Goal: Information Seeking & Learning: Learn about a topic

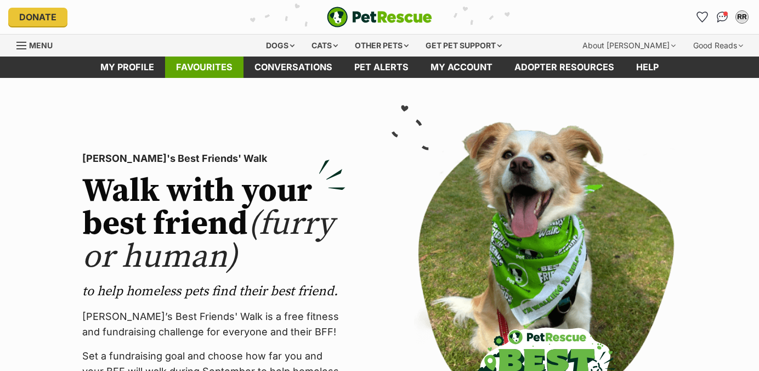
click at [189, 67] on link "Favourites" at bounding box center [204, 67] width 78 height 21
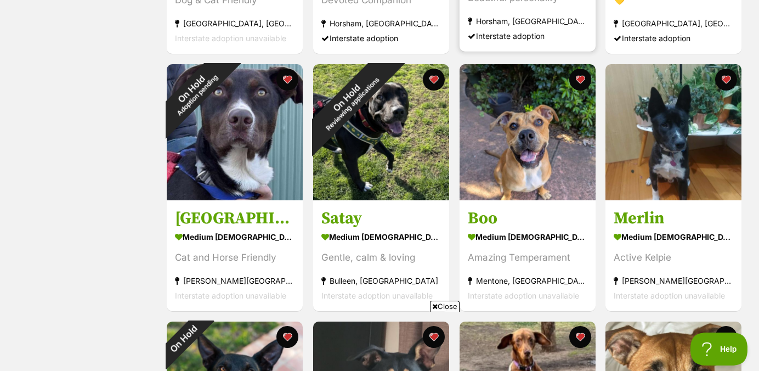
scroll to position [686, 0]
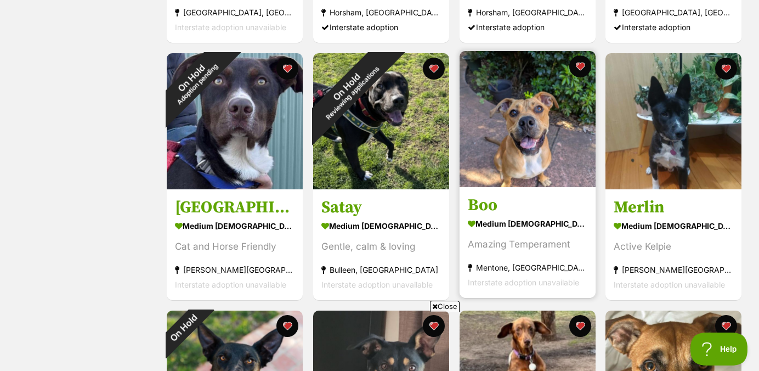
click at [530, 127] on img at bounding box center [528, 119] width 136 height 136
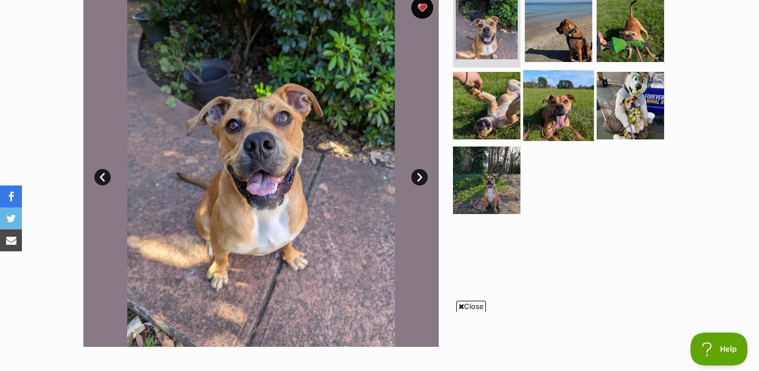
scroll to position [225, 0]
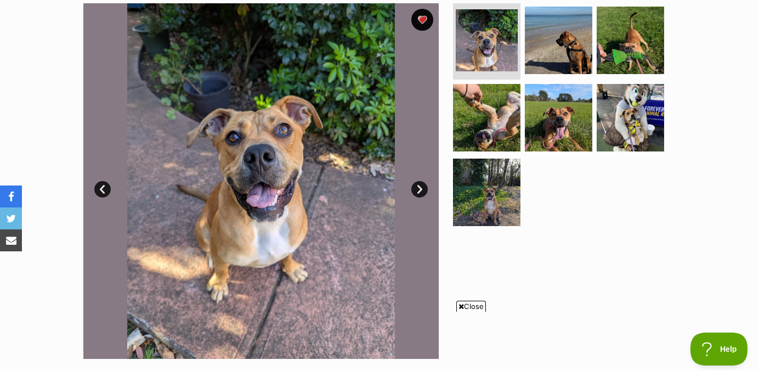
click at [418, 190] on link "Next" at bounding box center [419, 189] width 16 height 16
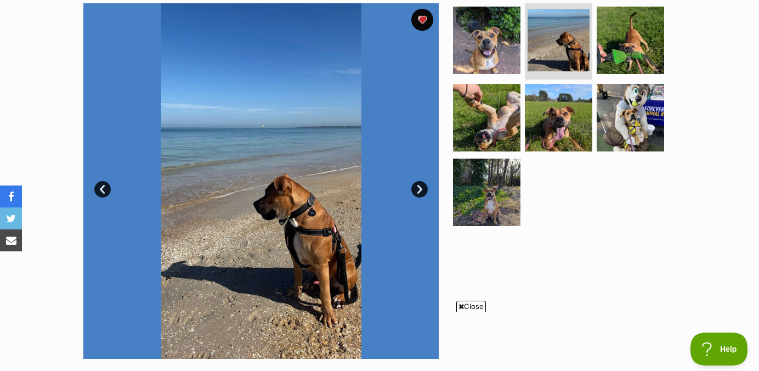
click at [418, 190] on link "Next" at bounding box center [419, 189] width 16 height 16
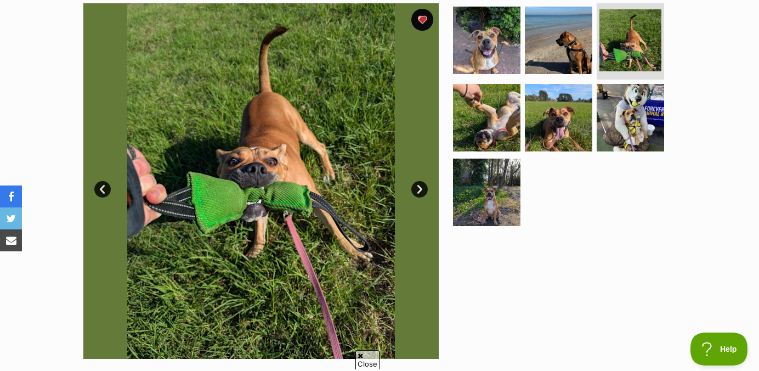
scroll to position [0, 0]
click at [418, 190] on link "Next" at bounding box center [419, 189] width 16 height 16
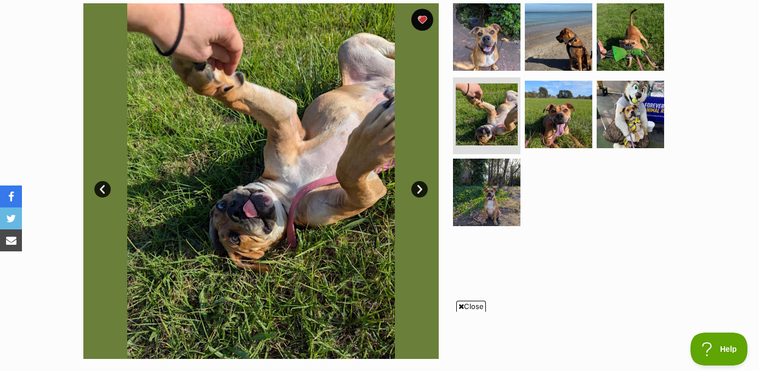
click at [418, 190] on link "Next" at bounding box center [419, 189] width 16 height 16
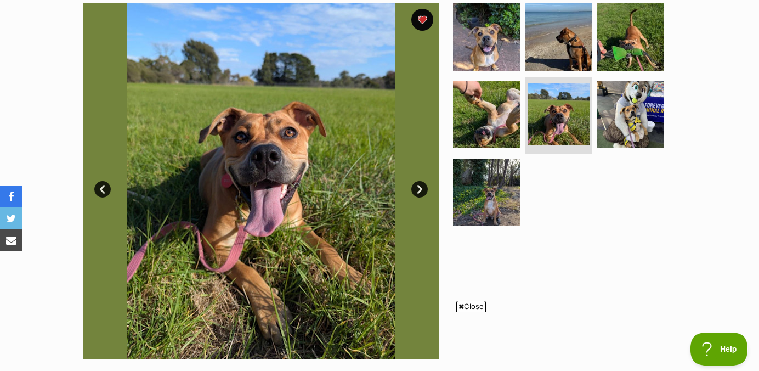
click at [418, 190] on link "Next" at bounding box center [419, 189] width 16 height 16
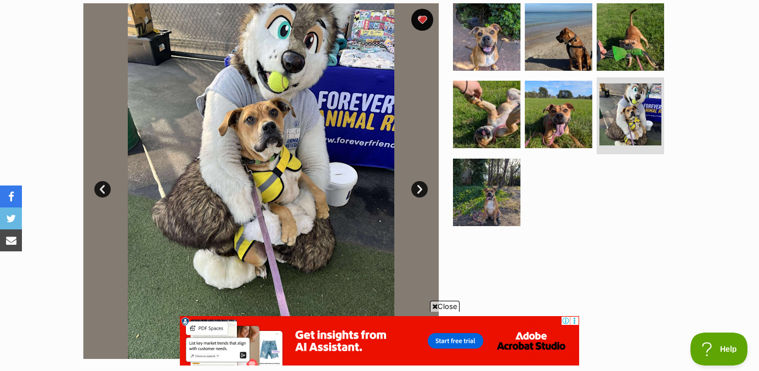
click at [417, 193] on link "Next" at bounding box center [419, 189] width 16 height 16
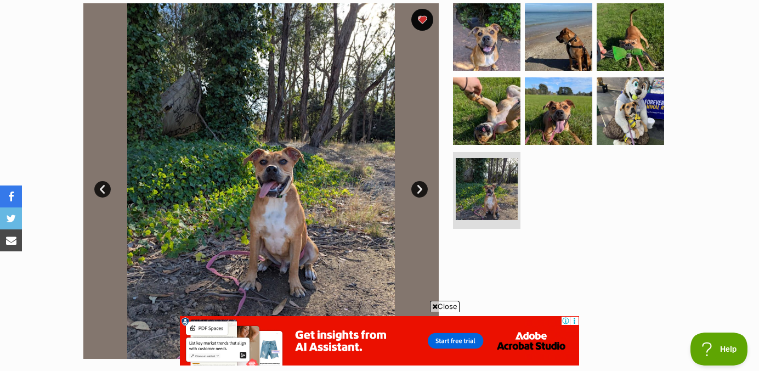
click at [417, 193] on link "Next" at bounding box center [419, 189] width 16 height 16
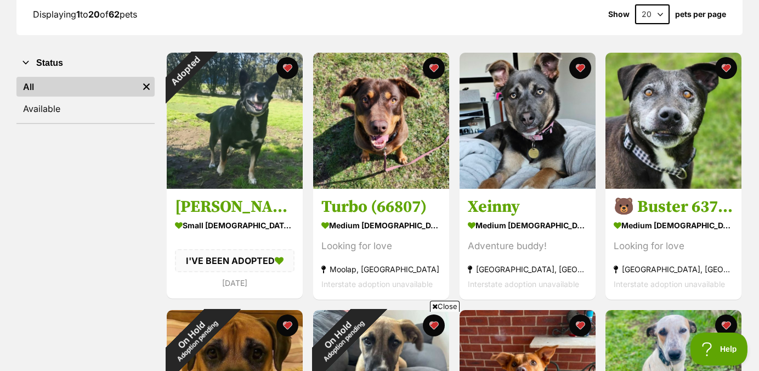
scroll to position [166, 0]
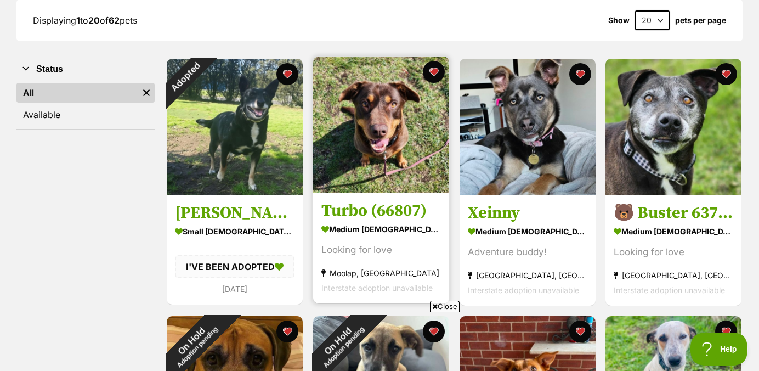
click at [377, 125] on img at bounding box center [381, 125] width 136 height 136
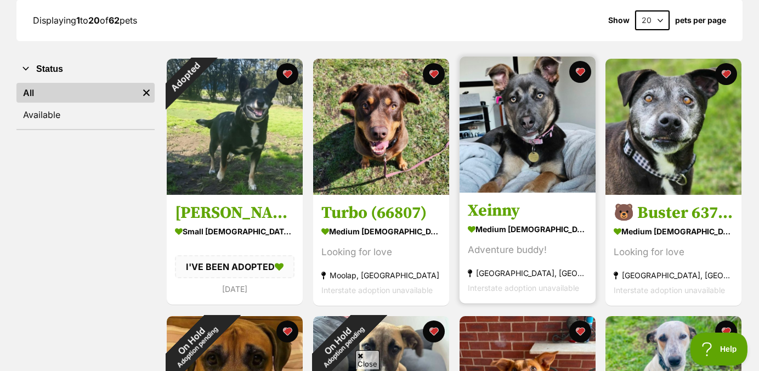
click at [503, 159] on img at bounding box center [528, 125] width 136 height 136
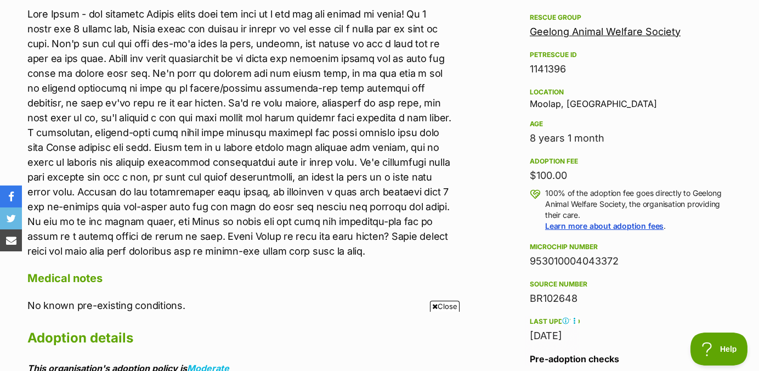
scroll to position [652, 0]
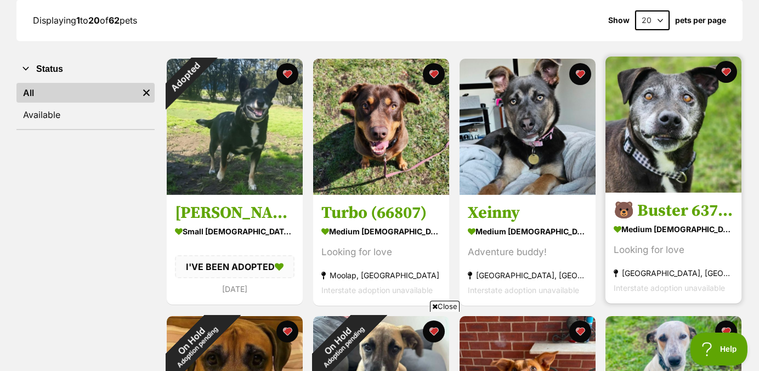
click at [662, 142] on img at bounding box center [674, 125] width 136 height 136
click at [632, 141] on img at bounding box center [674, 125] width 136 height 136
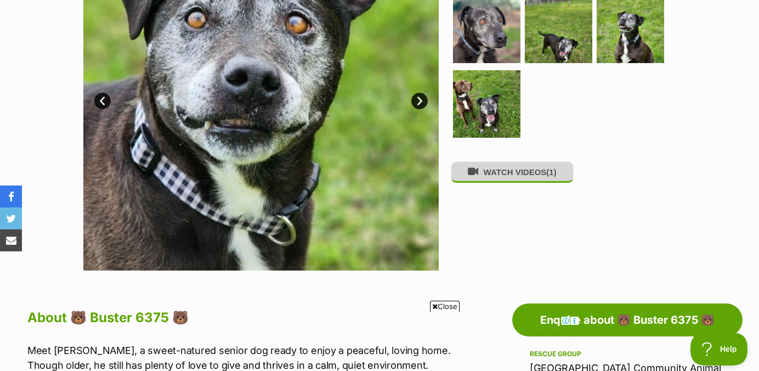
click at [509, 177] on button "WATCH VIDEOS (1)" at bounding box center [512, 171] width 123 height 21
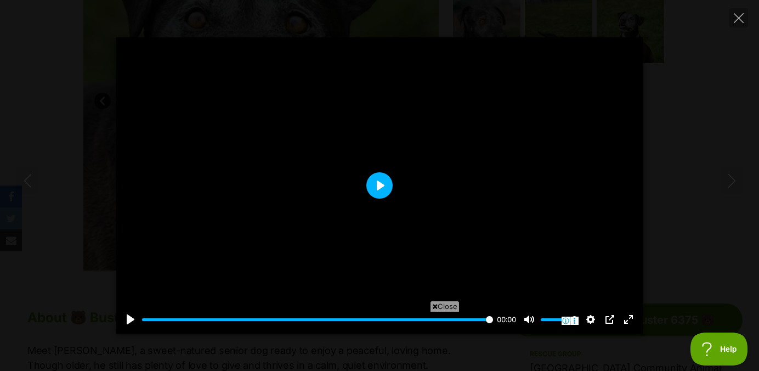
click at [374, 186] on button "Play" at bounding box center [379, 185] width 26 height 26
click at [380, 187] on button "Play" at bounding box center [379, 185] width 26 height 26
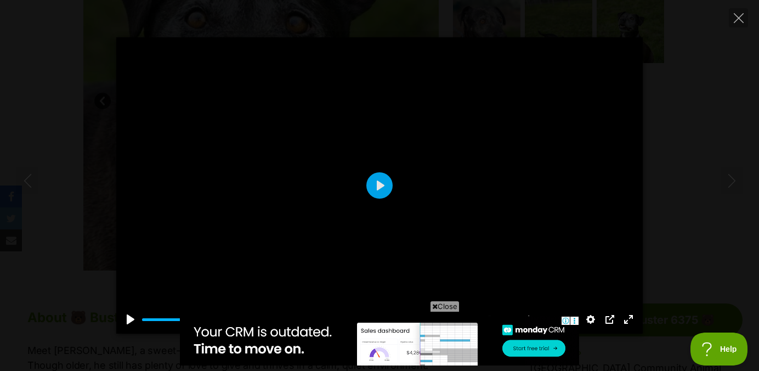
click at [555, 180] on div at bounding box center [379, 185] width 527 height 296
click at [515, 103] on div at bounding box center [379, 185] width 527 height 296
type input "100"
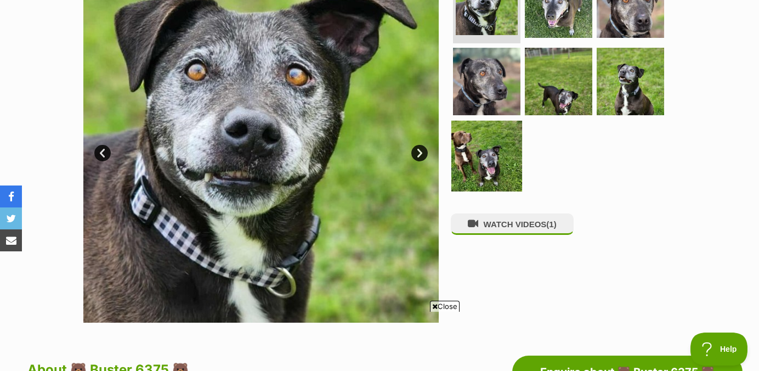
click at [472, 159] on img at bounding box center [486, 156] width 71 height 71
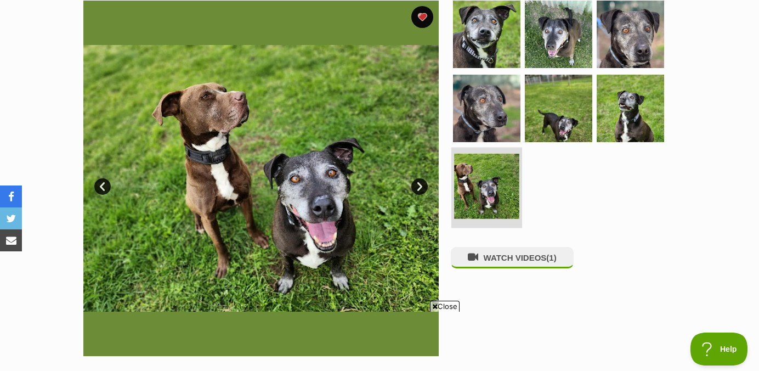
scroll to position [222, 0]
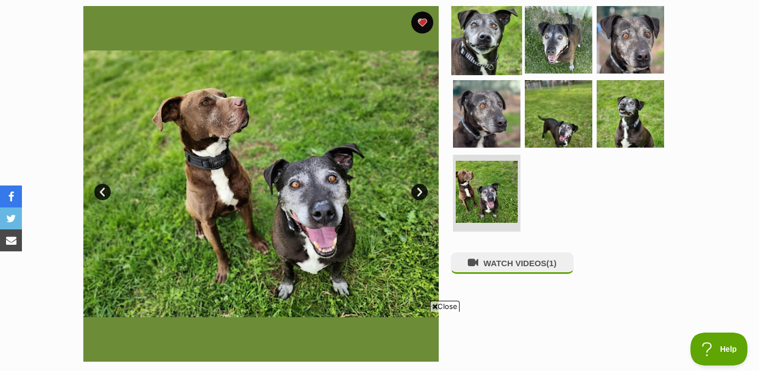
click at [483, 61] on img at bounding box center [486, 39] width 71 height 71
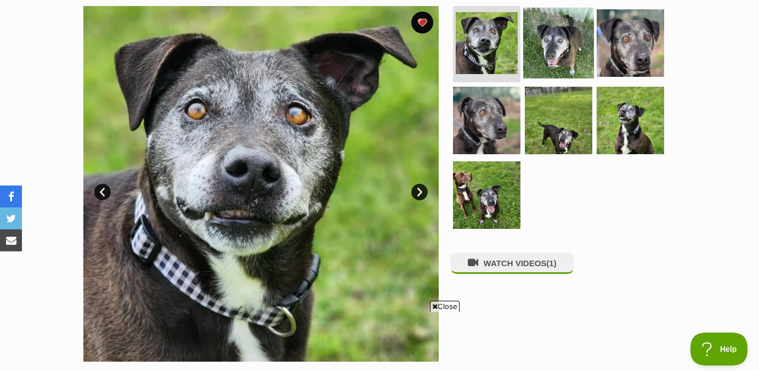
click at [557, 64] on img at bounding box center [558, 42] width 71 height 71
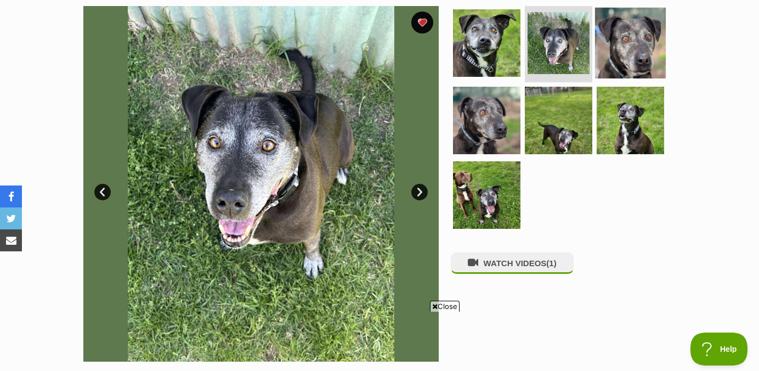
click at [618, 66] on img at bounding box center [630, 42] width 71 height 71
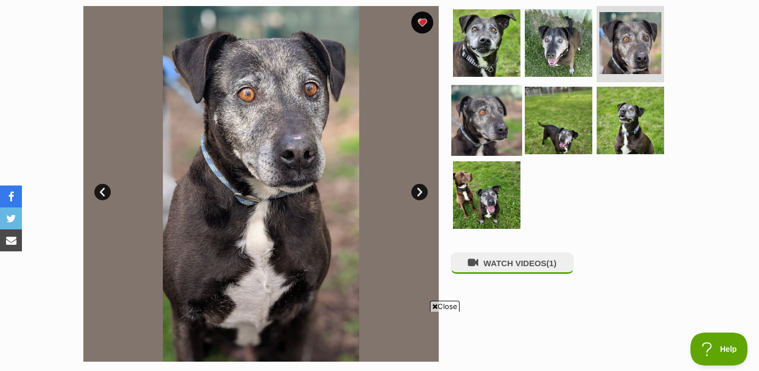
click at [495, 124] on img at bounding box center [486, 120] width 71 height 71
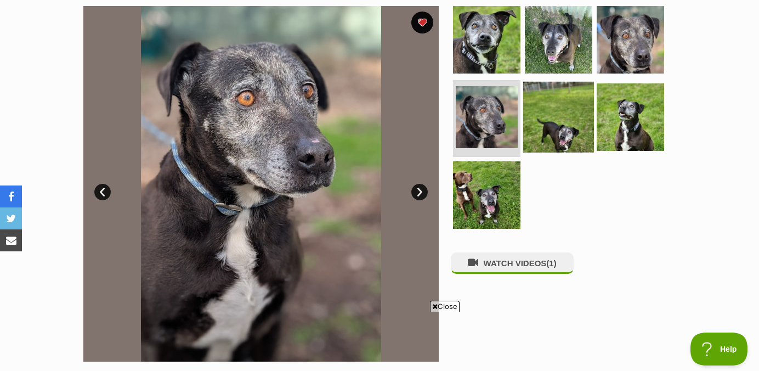
click at [544, 120] on img at bounding box center [558, 117] width 71 height 71
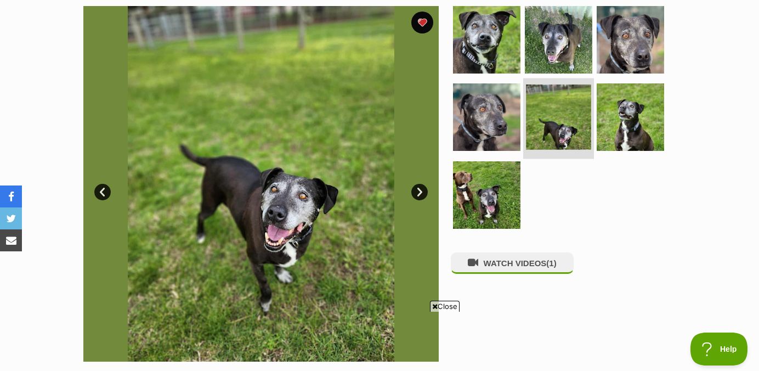
scroll to position [0, 0]
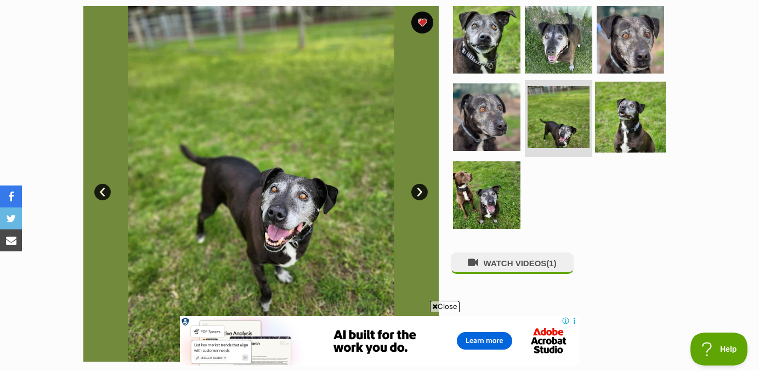
click at [634, 115] on img at bounding box center [630, 117] width 71 height 71
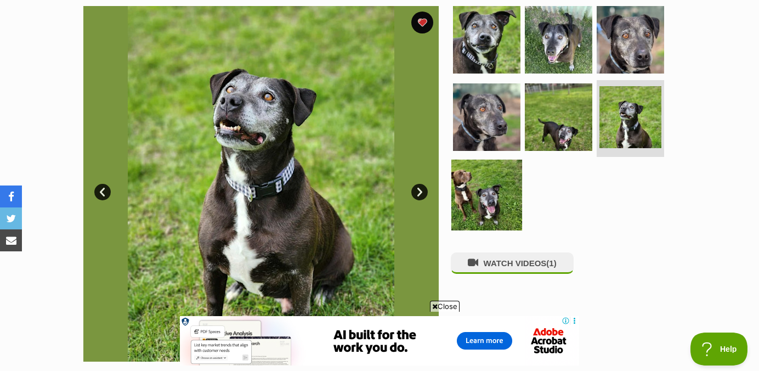
click at [489, 211] on img at bounding box center [486, 195] width 71 height 71
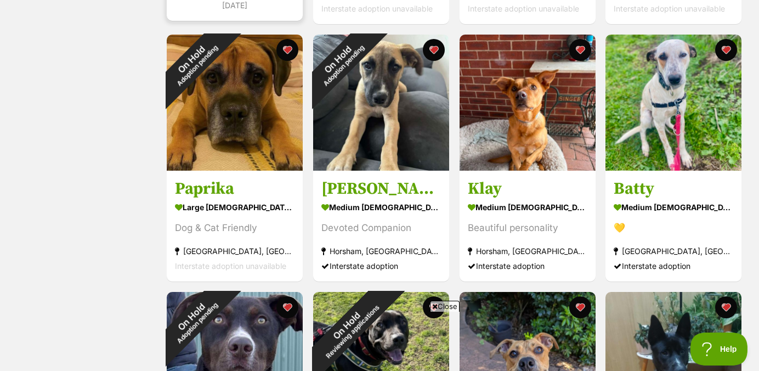
scroll to position [449, 0]
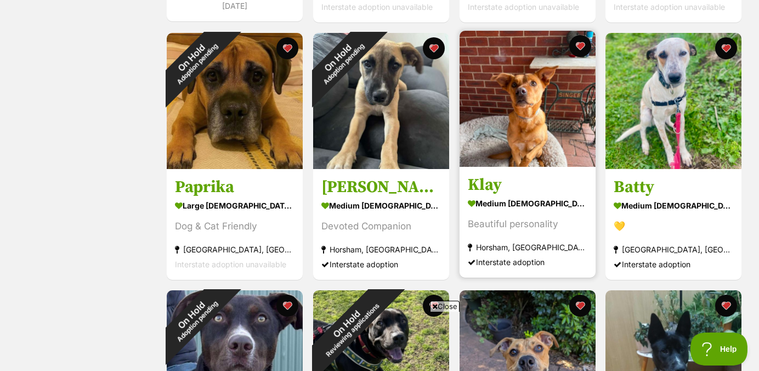
click at [514, 105] on img at bounding box center [528, 99] width 136 height 136
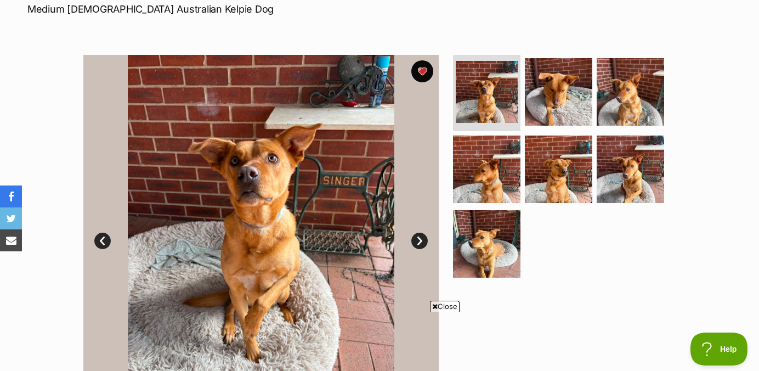
scroll to position [164, 0]
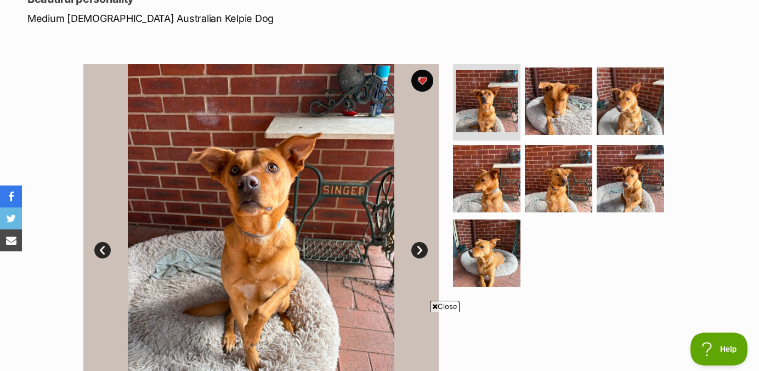
click at [417, 249] on link "Next" at bounding box center [419, 250] width 16 height 16
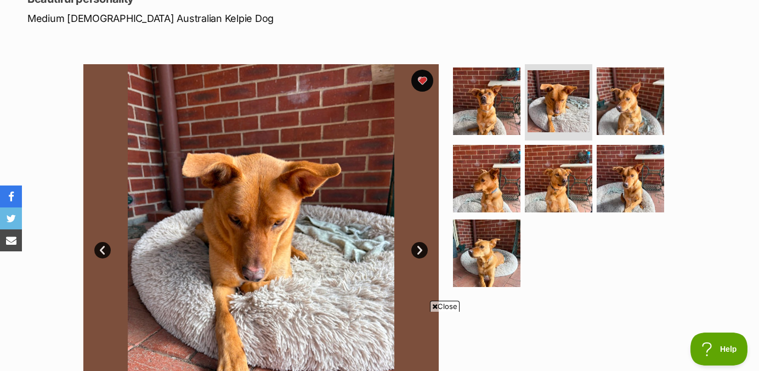
click at [417, 249] on link "Next" at bounding box center [419, 250] width 16 height 16
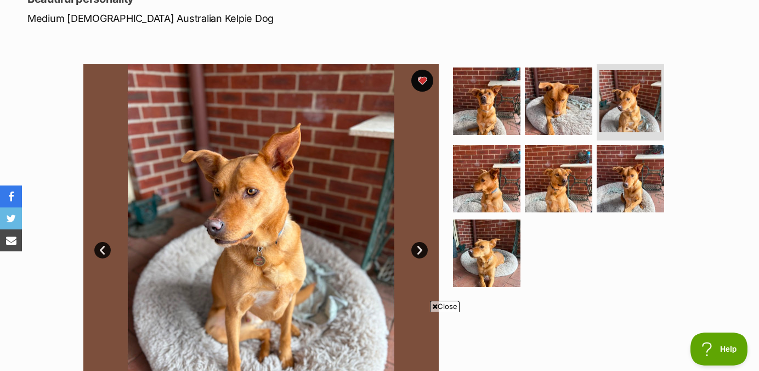
click at [417, 249] on link "Next" at bounding box center [419, 250] width 16 height 16
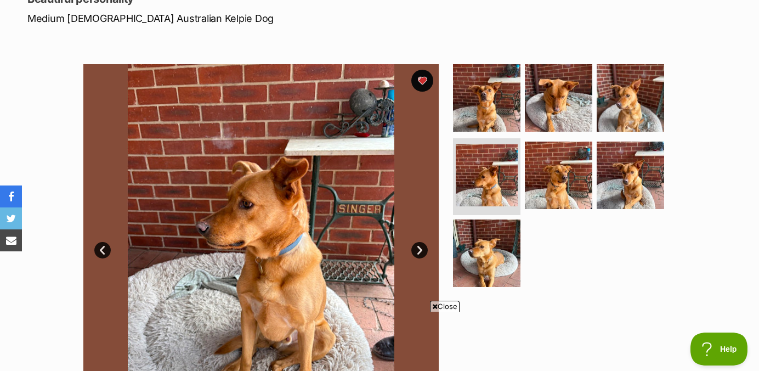
click at [417, 249] on link "Next" at bounding box center [419, 250] width 16 height 16
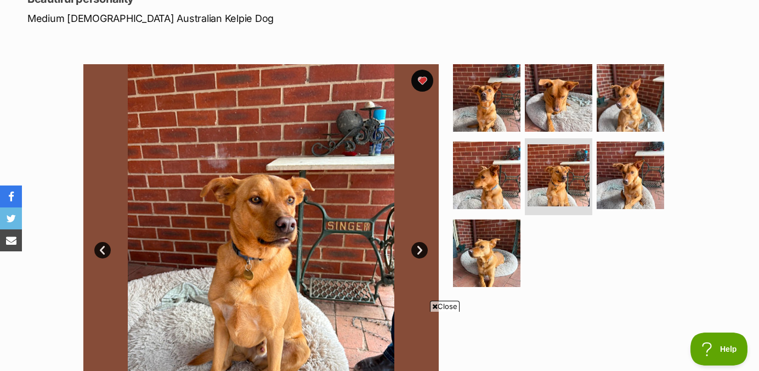
click at [417, 246] on link "Next" at bounding box center [419, 250] width 16 height 16
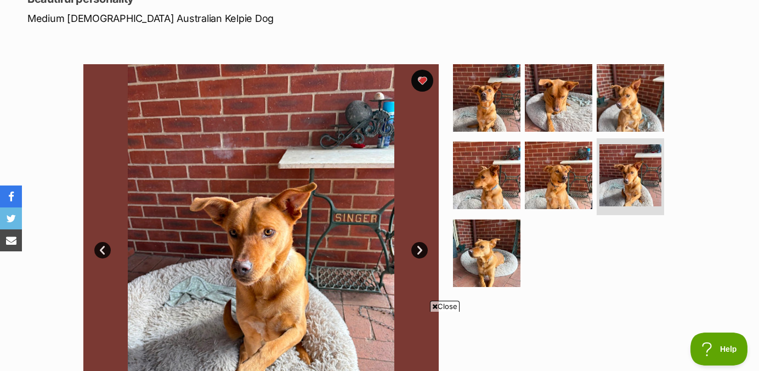
click at [416, 246] on link "Next" at bounding box center [419, 250] width 16 height 16
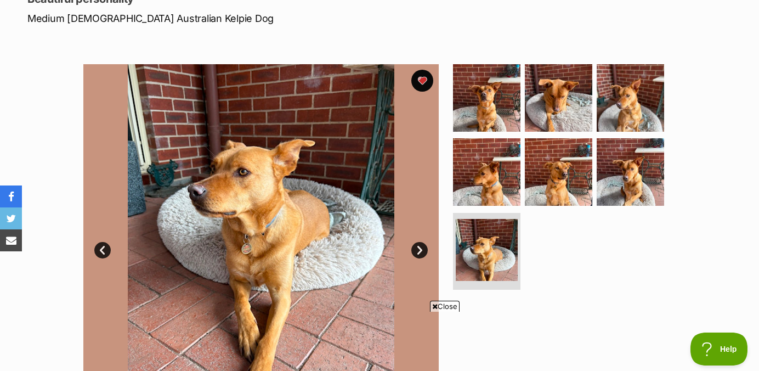
click at [416, 246] on link "Next" at bounding box center [419, 250] width 16 height 16
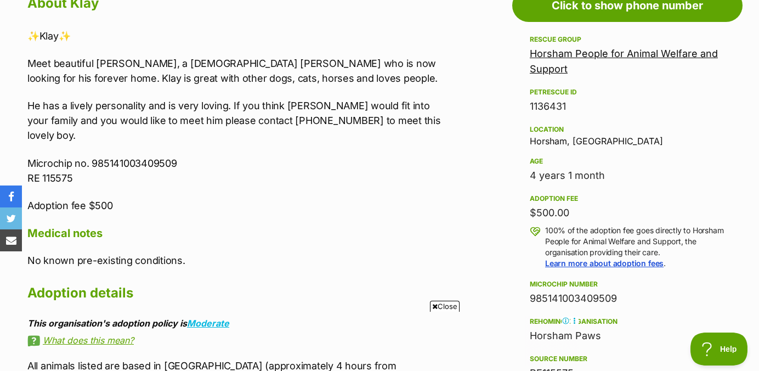
scroll to position [0, 0]
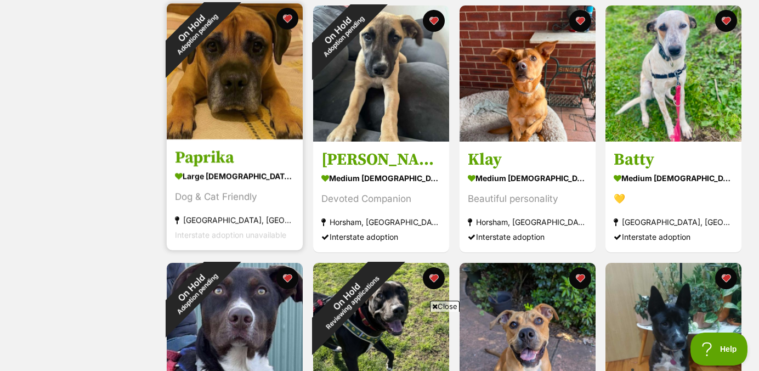
scroll to position [479, 0]
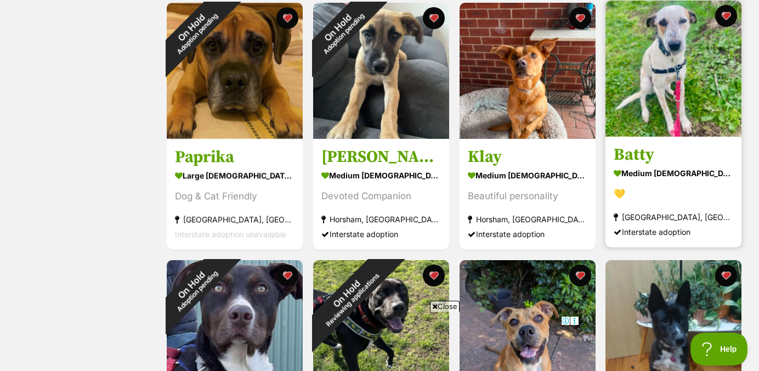
click at [654, 69] on img at bounding box center [674, 69] width 136 height 136
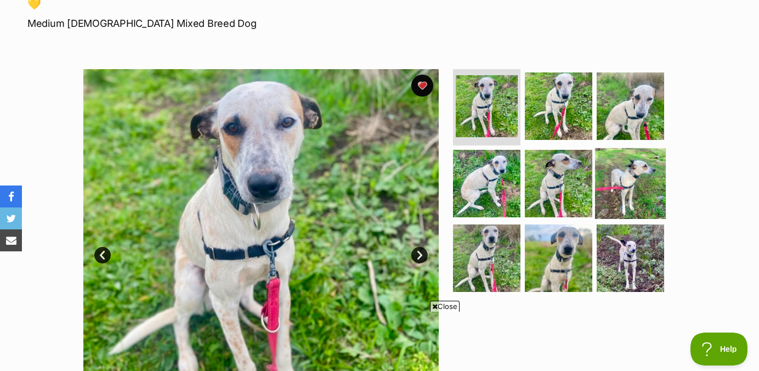
scroll to position [161, 0]
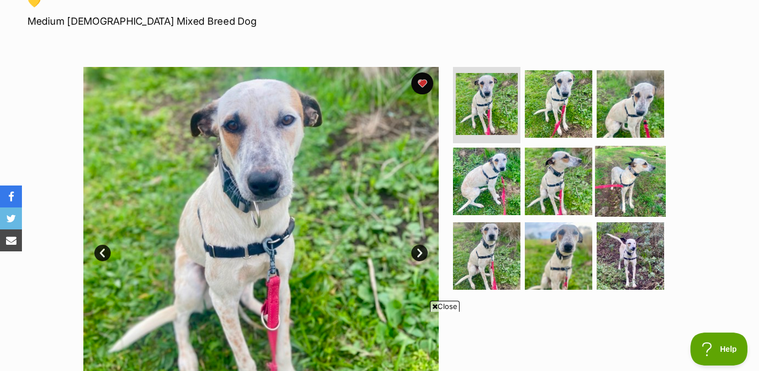
click at [638, 174] on img at bounding box center [630, 181] width 71 height 71
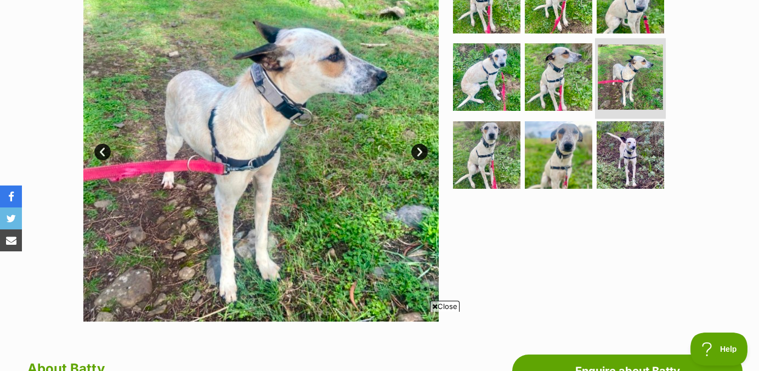
scroll to position [0, 0]
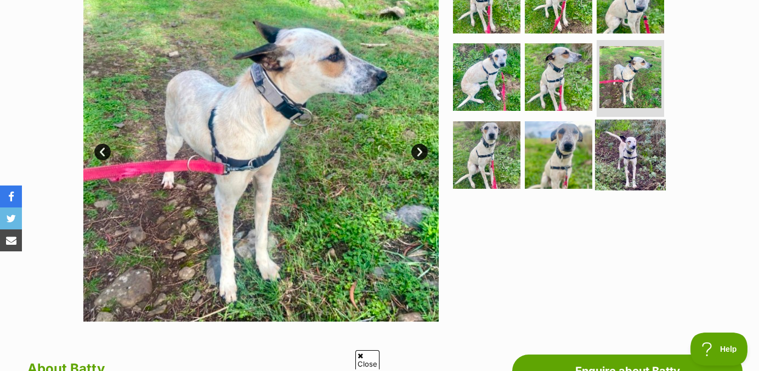
click at [622, 153] on img at bounding box center [630, 155] width 71 height 71
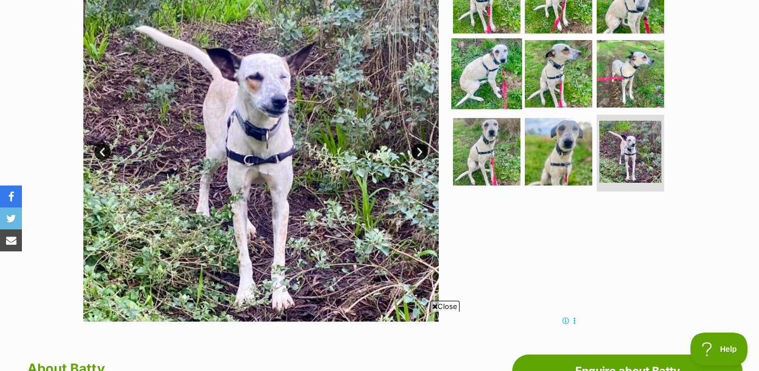
click at [484, 89] on img at bounding box center [486, 73] width 71 height 71
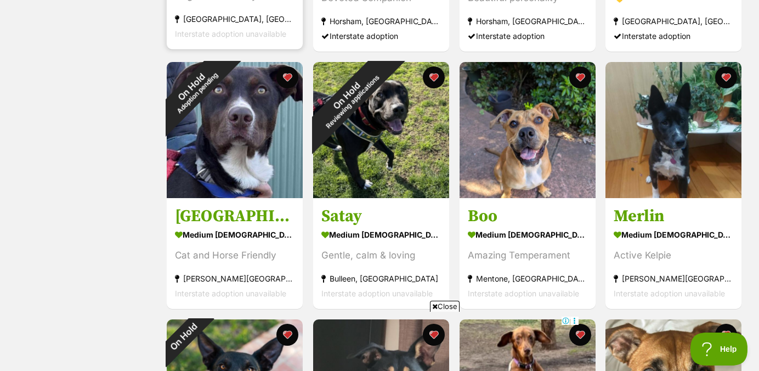
scroll to position [677, 0]
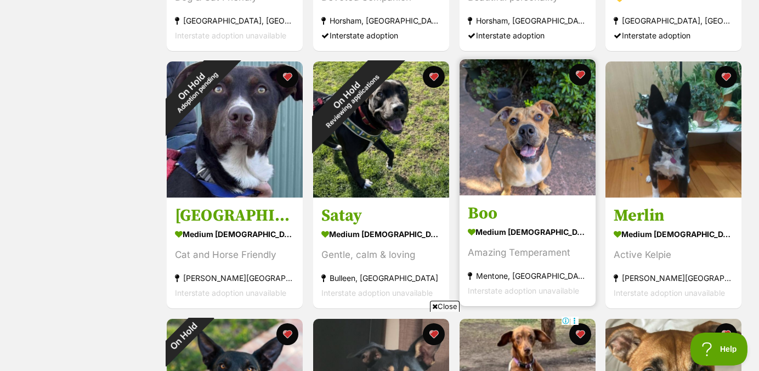
click at [505, 139] on img at bounding box center [528, 127] width 136 height 136
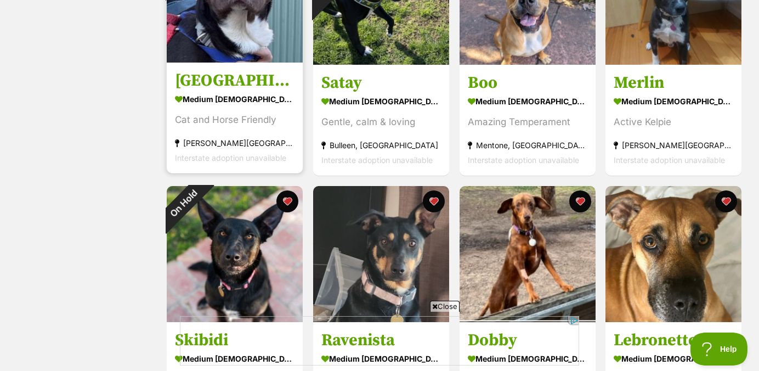
scroll to position [0, 0]
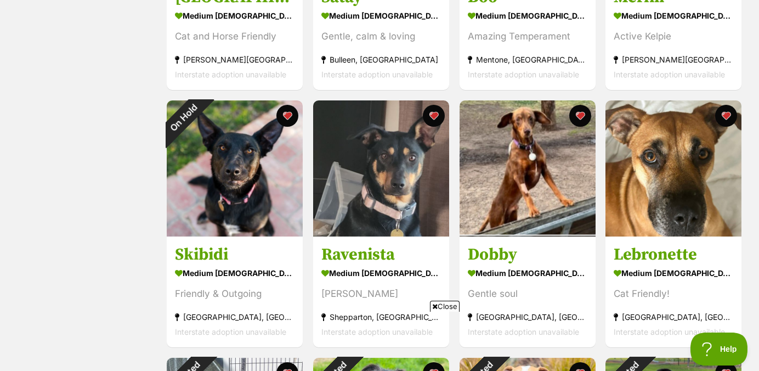
scroll to position [899, 0]
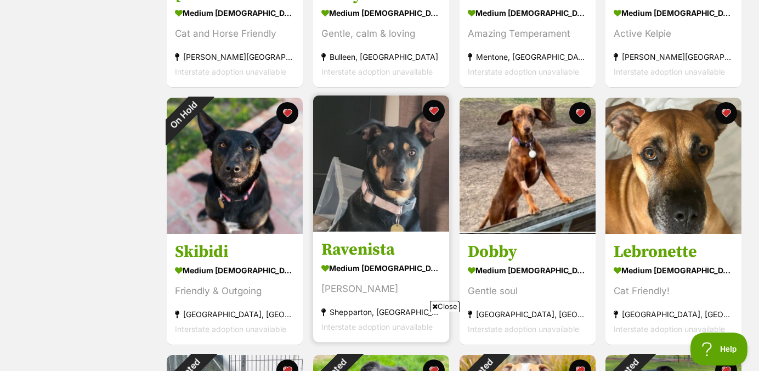
click at [363, 196] on img at bounding box center [381, 163] width 136 height 136
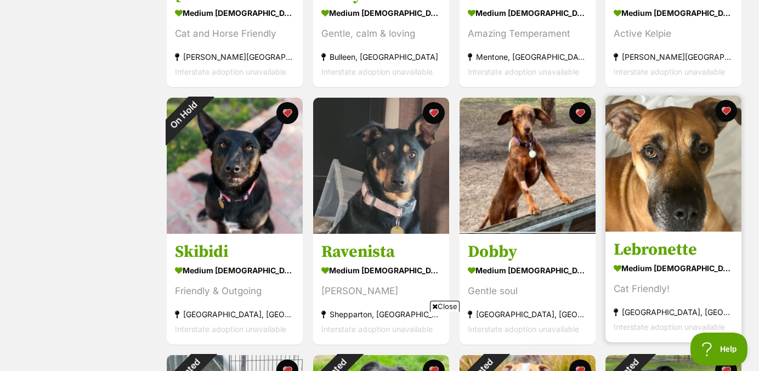
scroll to position [0, 0]
click at [644, 194] on img at bounding box center [674, 163] width 136 height 136
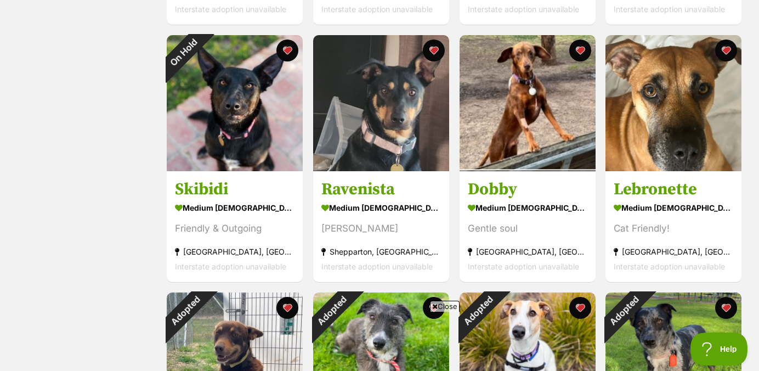
scroll to position [952, 0]
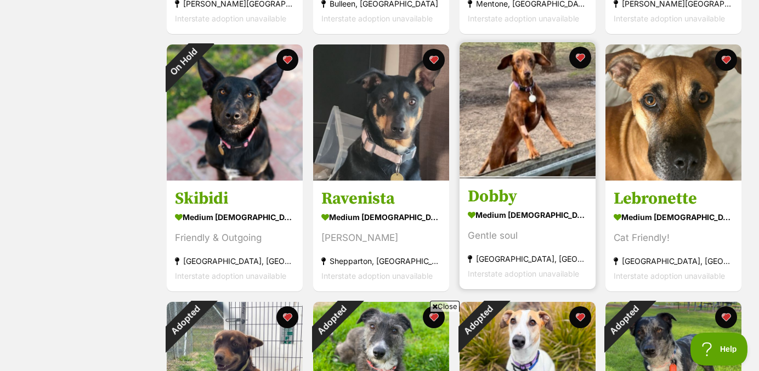
click at [522, 94] on img at bounding box center [528, 110] width 136 height 136
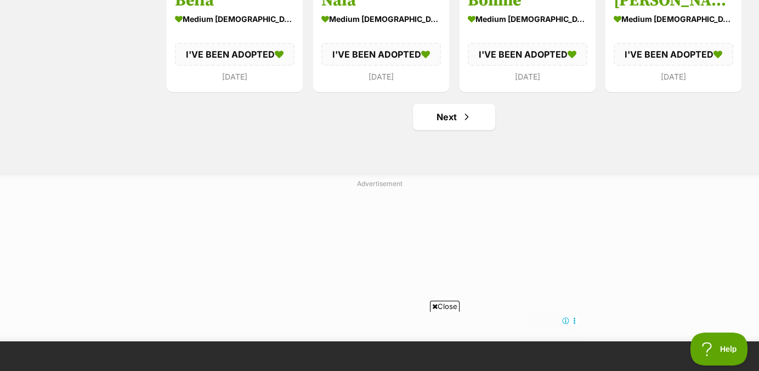
scroll to position [1408, 0]
click at [442, 121] on link "Next" at bounding box center [454, 116] width 82 height 26
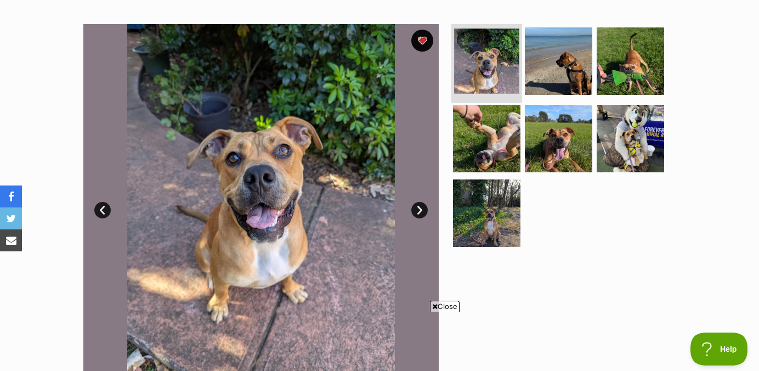
scroll to position [205, 0]
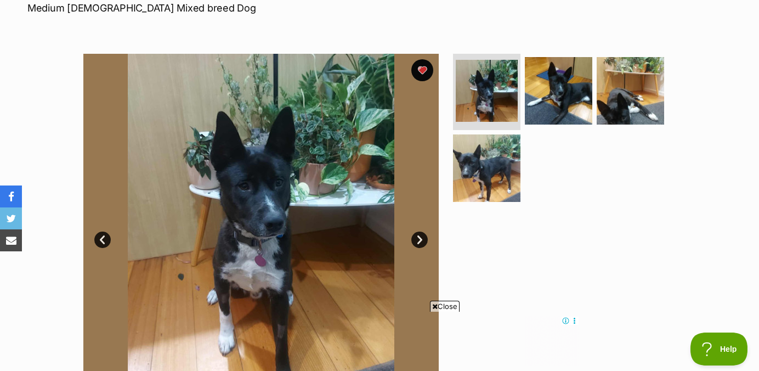
scroll to position [170, 0]
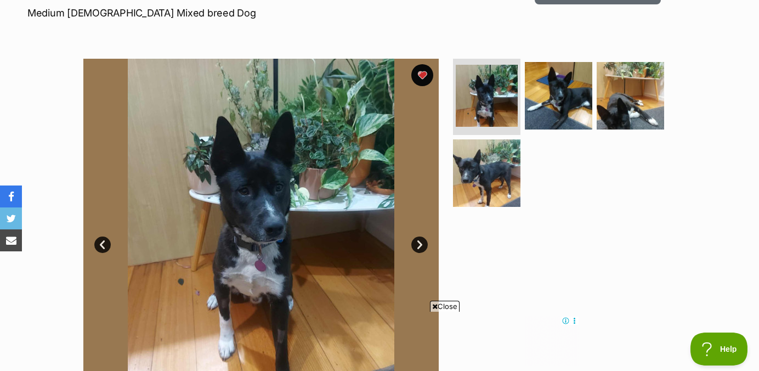
click at [337, 202] on img at bounding box center [260, 236] width 355 height 355
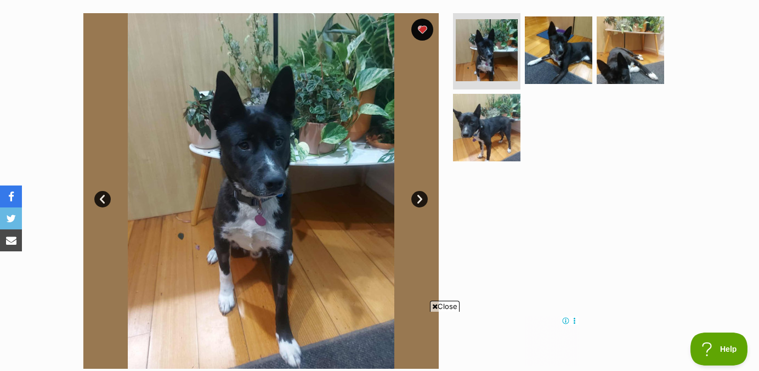
scroll to position [217, 0]
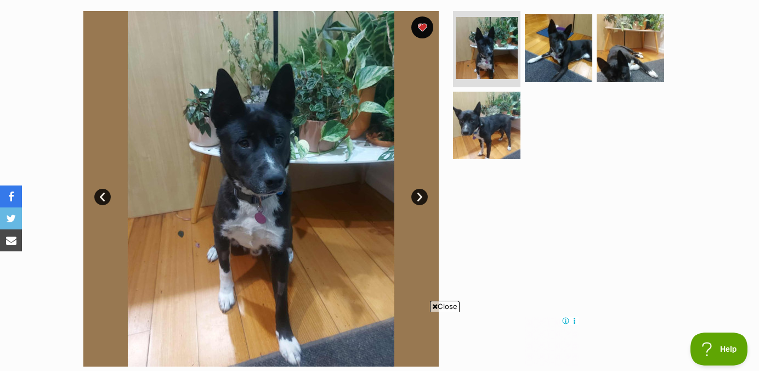
click at [421, 196] on link "Next" at bounding box center [419, 197] width 16 height 16
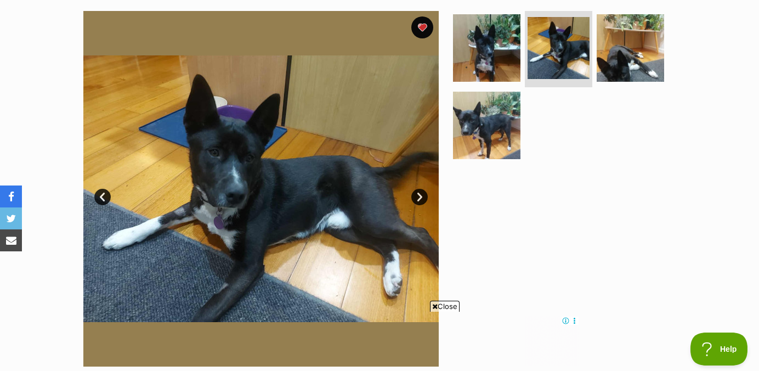
click at [421, 196] on link "Next" at bounding box center [419, 197] width 16 height 16
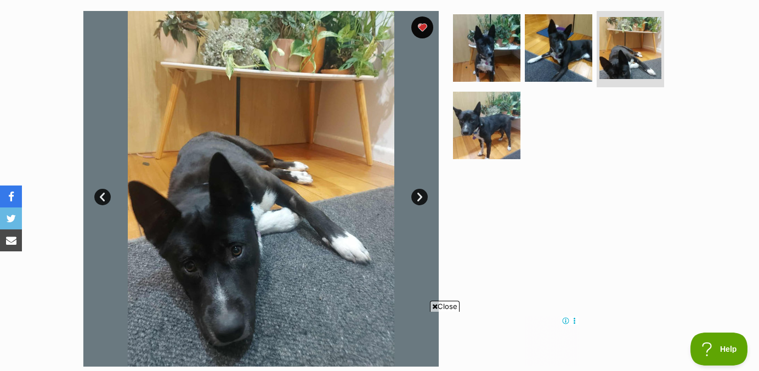
click at [421, 196] on link "Next" at bounding box center [419, 197] width 16 height 16
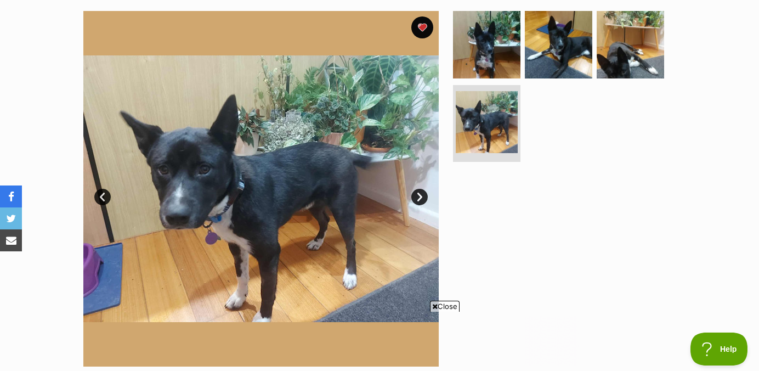
scroll to position [0, 0]
click at [421, 196] on link "Next" at bounding box center [419, 197] width 16 height 16
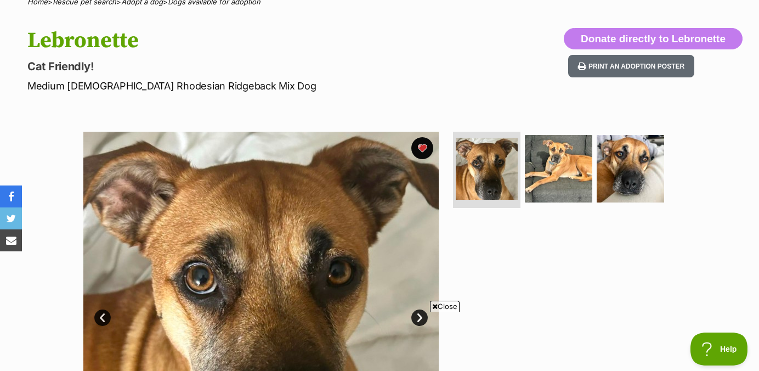
scroll to position [91, 0]
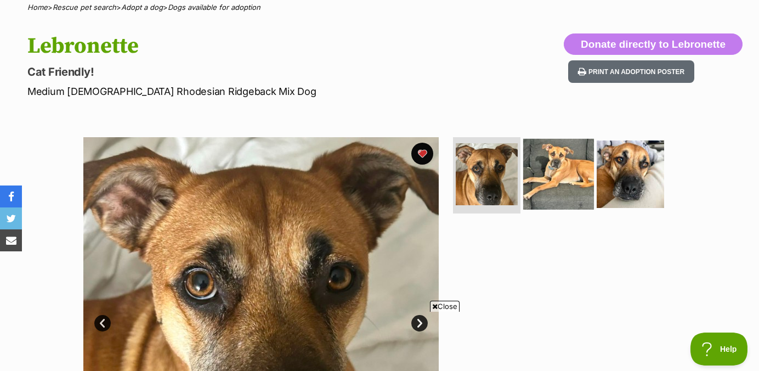
click at [556, 153] on img at bounding box center [558, 173] width 71 height 71
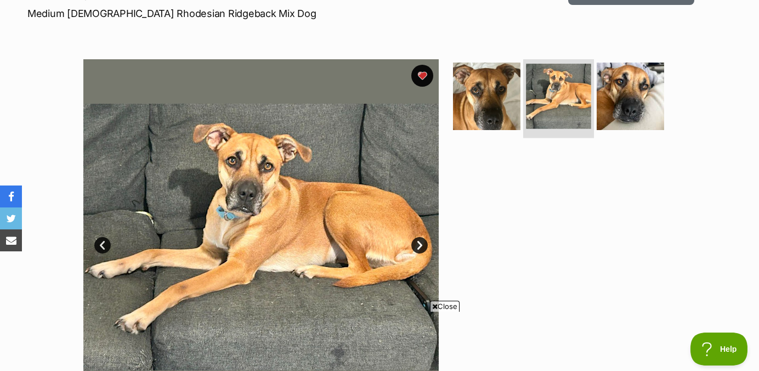
scroll to position [167, 0]
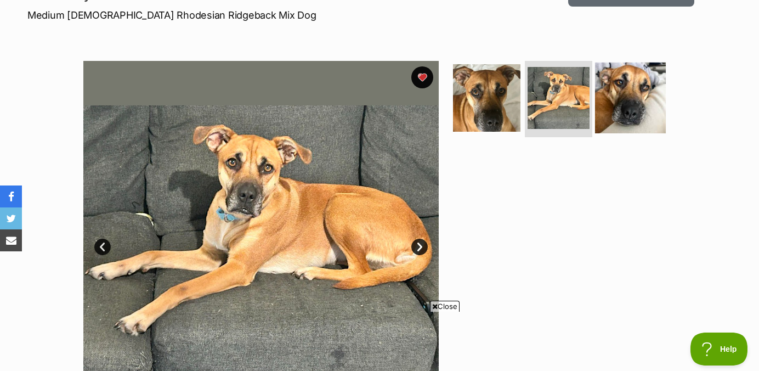
click at [615, 110] on img at bounding box center [630, 97] width 71 height 71
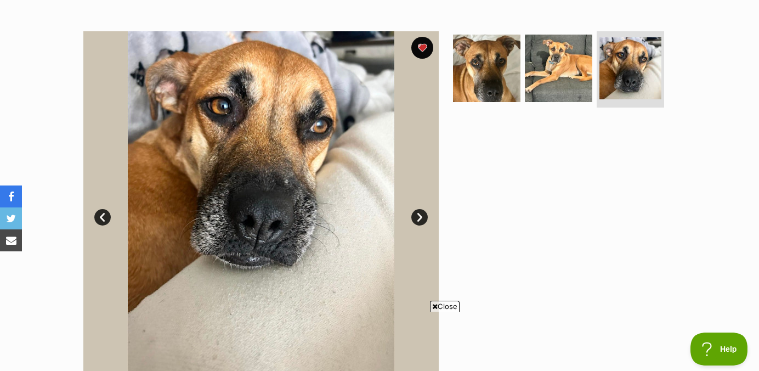
scroll to position [193, 0]
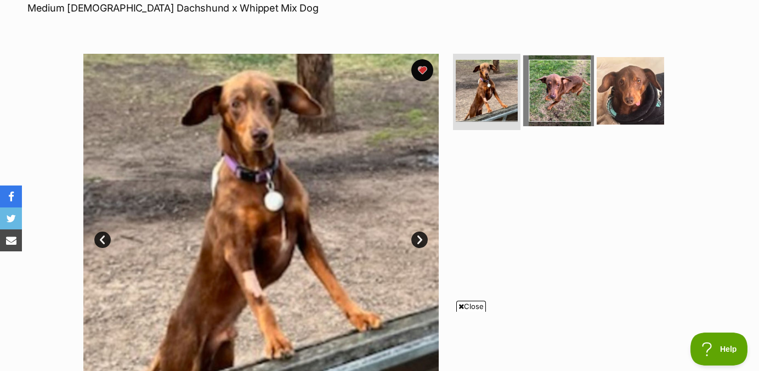
click at [557, 82] on img at bounding box center [558, 90] width 71 height 71
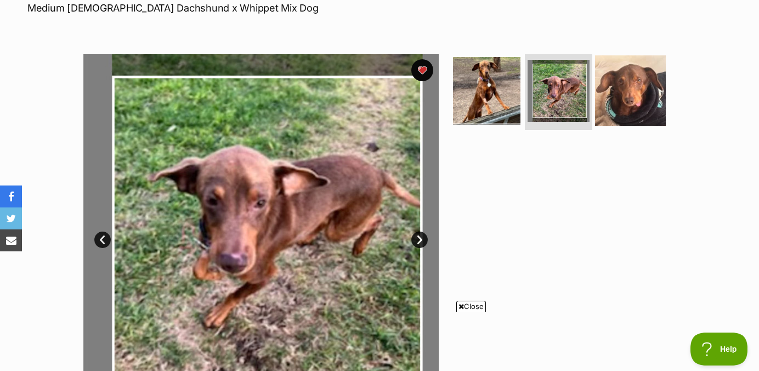
click at [619, 81] on img at bounding box center [630, 90] width 71 height 71
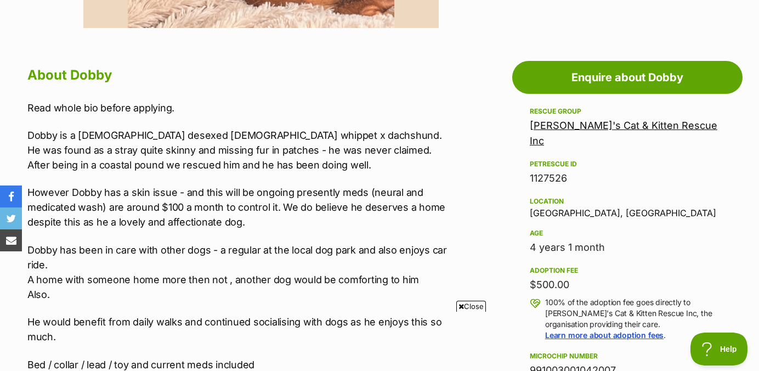
scroll to position [560, 0]
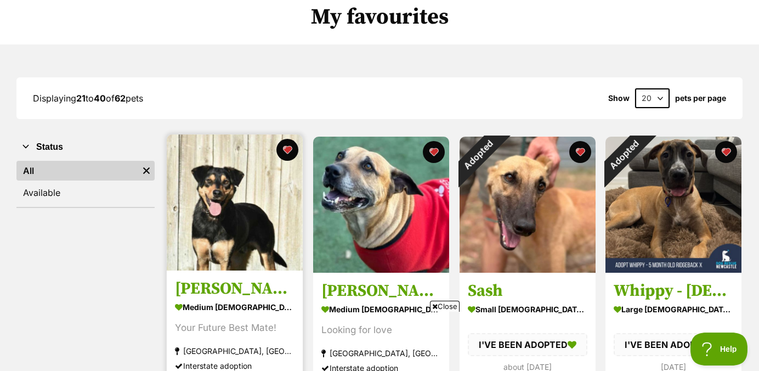
click at [255, 207] on img at bounding box center [235, 202] width 136 height 136
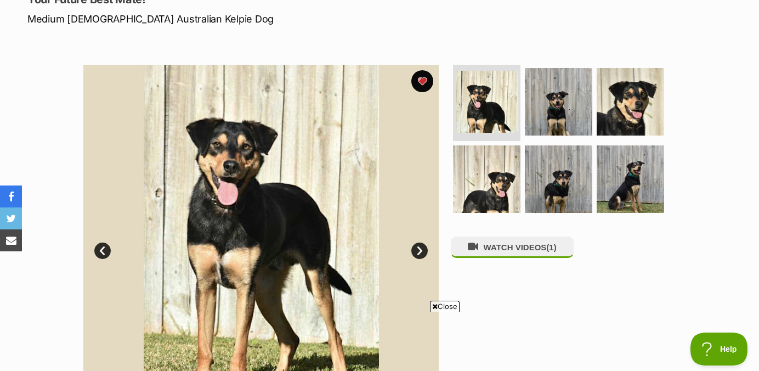
scroll to position [160, 0]
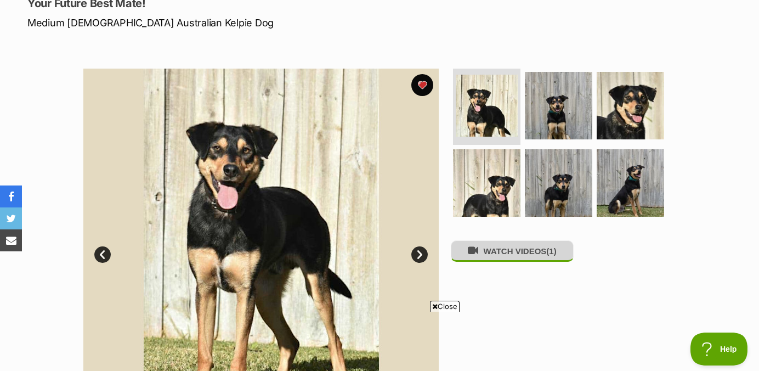
click at [512, 259] on button "WATCH VIDEOS (1)" at bounding box center [512, 250] width 123 height 21
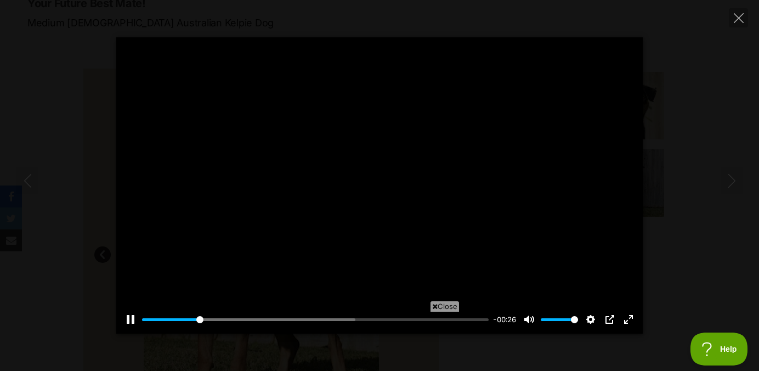
click at [400, 230] on div at bounding box center [379, 185] width 527 height 296
click at [414, 208] on div at bounding box center [379, 185] width 527 height 296
click at [413, 213] on div at bounding box center [379, 185] width 527 height 296
click at [439, 308] on span "Close" at bounding box center [445, 306] width 30 height 11
click at [406, 236] on div at bounding box center [379, 185] width 527 height 296
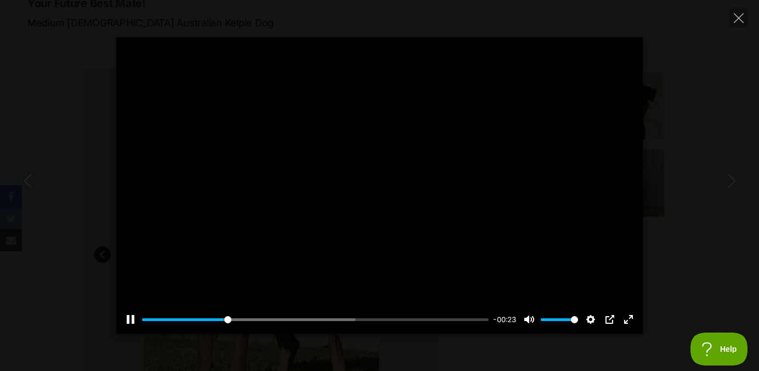
click at [381, 179] on div at bounding box center [379, 185] width 527 height 296
click at [379, 185] on button "Play" at bounding box center [379, 185] width 26 height 26
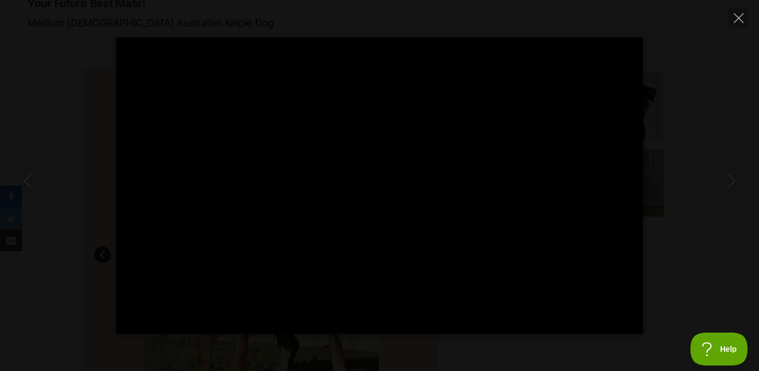
type input "100"
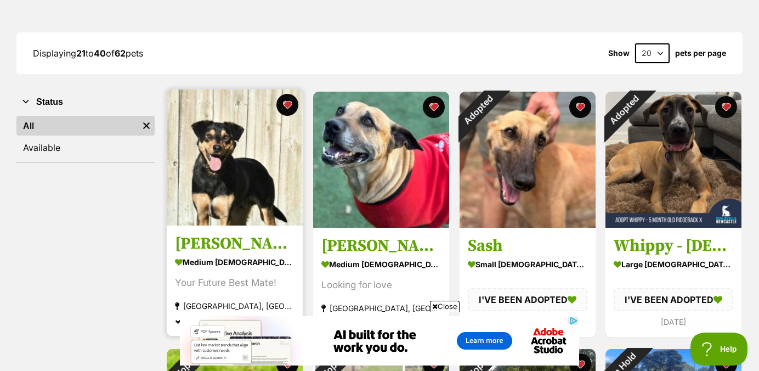
click at [202, 187] on img at bounding box center [235, 157] width 136 height 136
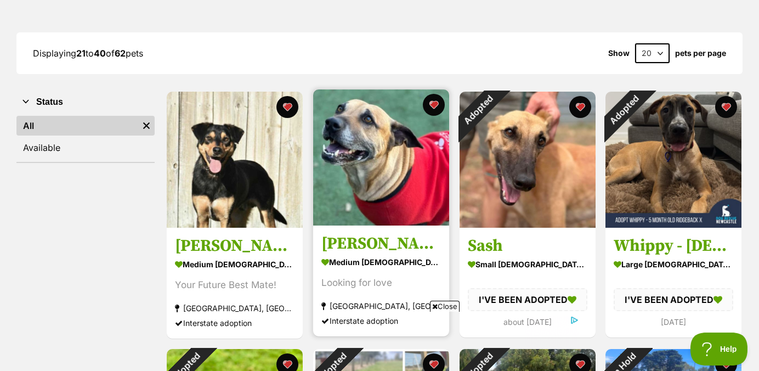
click at [337, 202] on img at bounding box center [381, 157] width 136 height 136
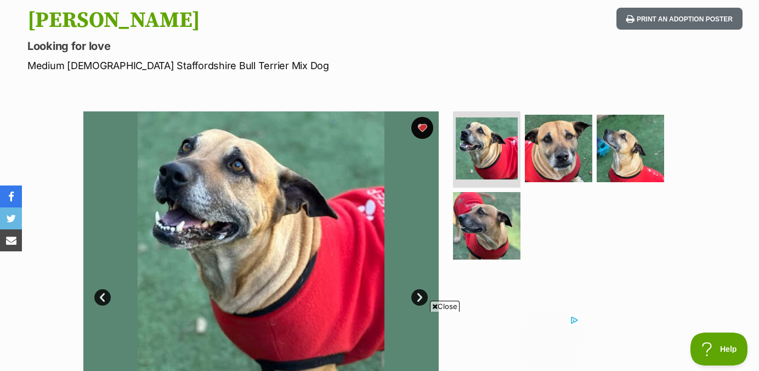
click at [253, 196] on img at bounding box center [260, 288] width 355 height 355
click at [417, 293] on link "Next" at bounding box center [419, 297] width 16 height 16
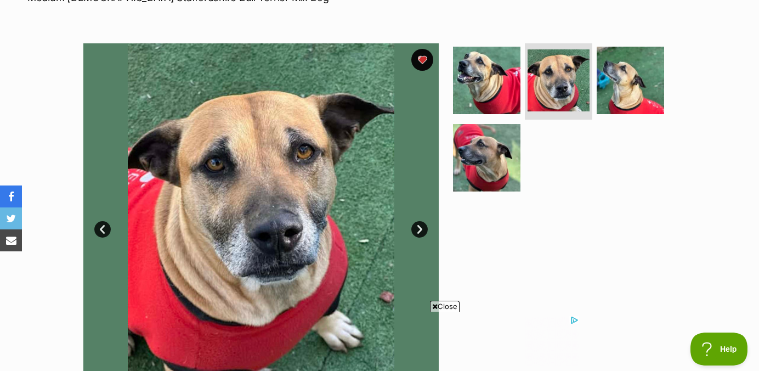
scroll to position [199, 0]
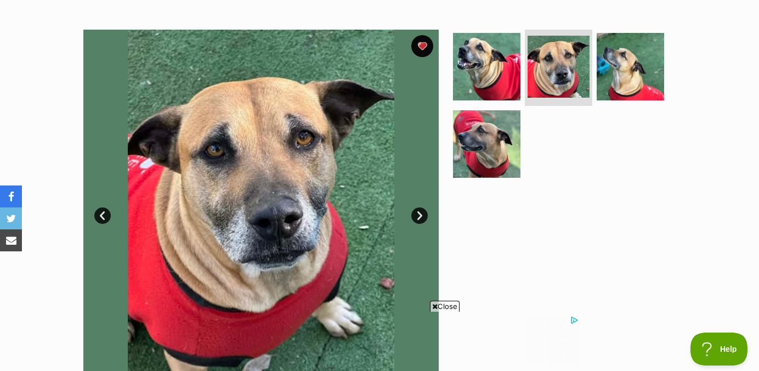
click at [420, 213] on link "Next" at bounding box center [419, 215] width 16 height 16
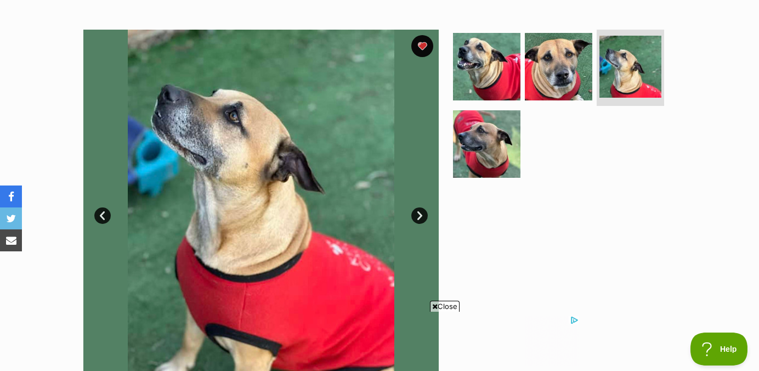
click at [420, 213] on link "Next" at bounding box center [419, 215] width 16 height 16
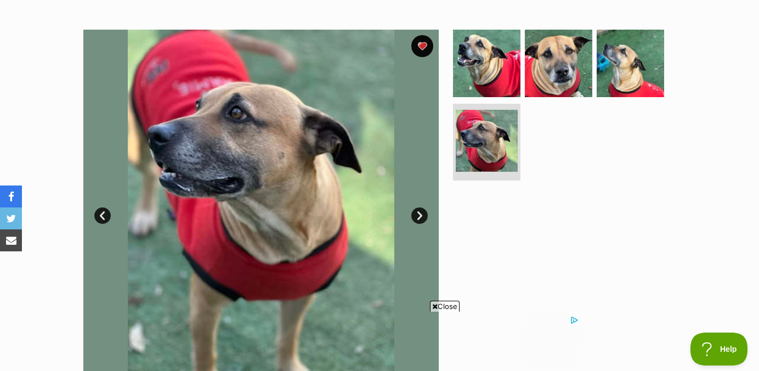
click at [420, 213] on link "Next" at bounding box center [419, 215] width 16 height 16
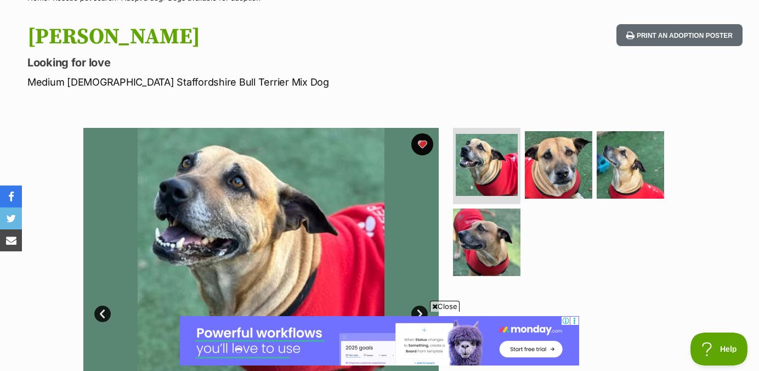
scroll to position [98, 0]
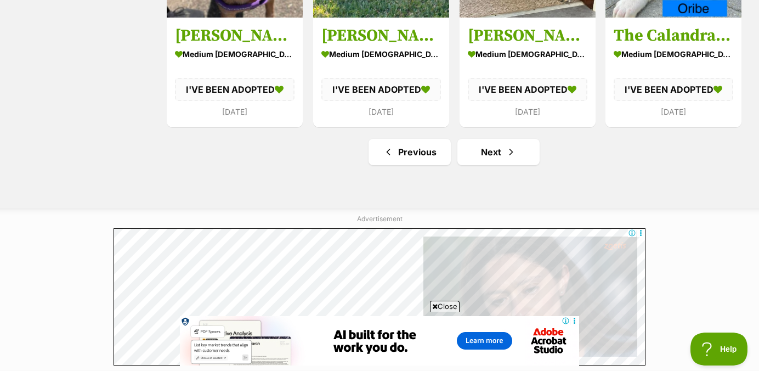
scroll to position [1373, 0]
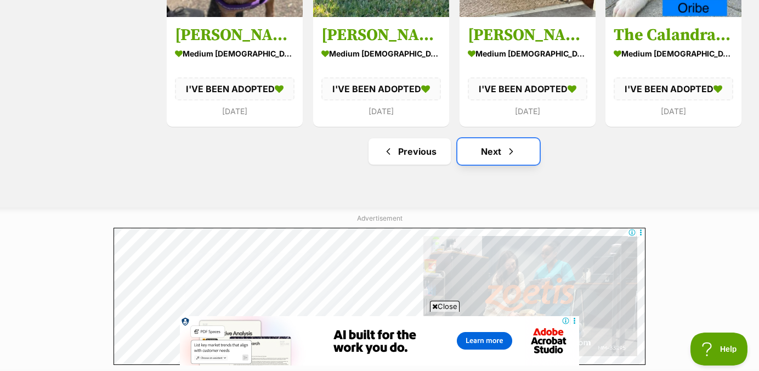
click at [473, 148] on link "Next" at bounding box center [499, 151] width 82 height 26
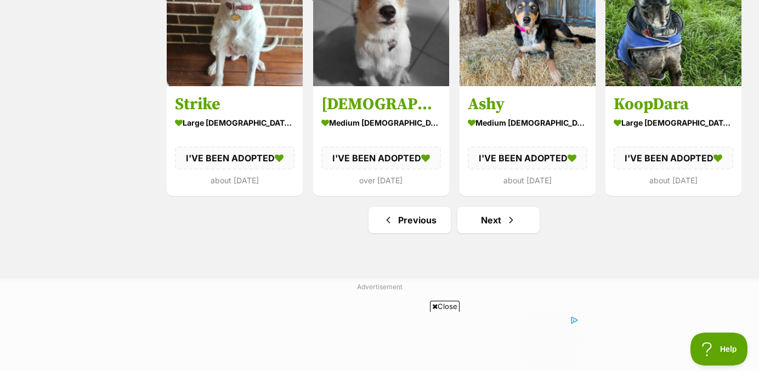
scroll to position [1304, 0]
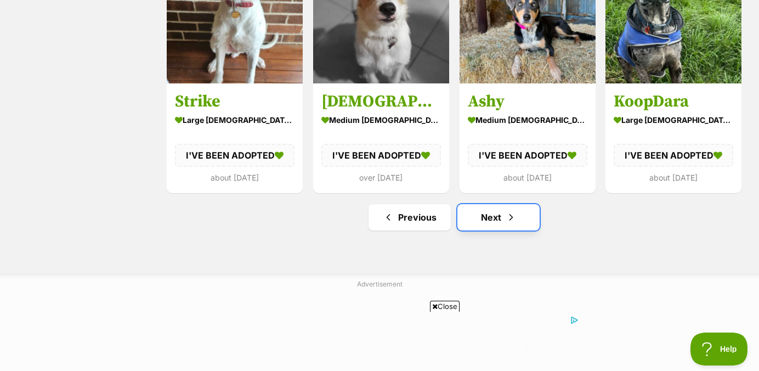
click at [484, 206] on link "Next" at bounding box center [499, 217] width 82 height 26
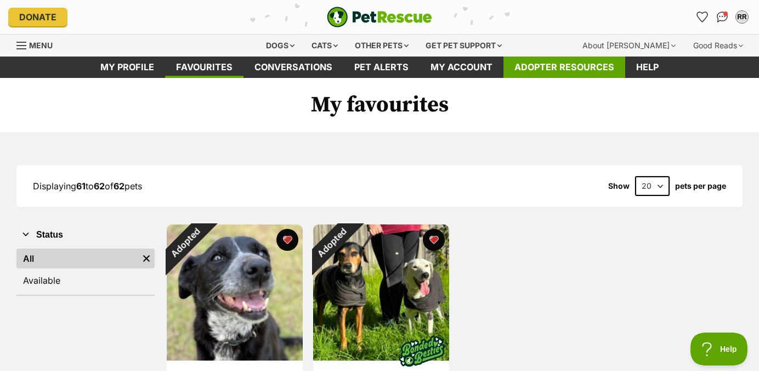
click at [529, 63] on link "Adopter resources" at bounding box center [565, 67] width 122 height 21
click at [275, 44] on div "Dogs" at bounding box center [280, 46] width 44 height 22
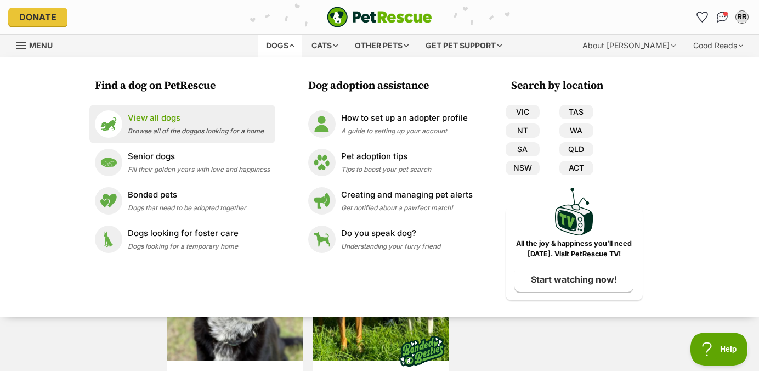
click at [165, 114] on p "View all dogs" at bounding box center [196, 118] width 136 height 13
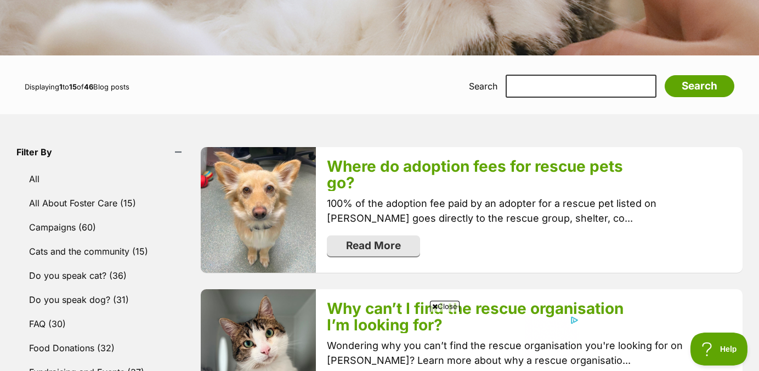
scroll to position [166, 0]
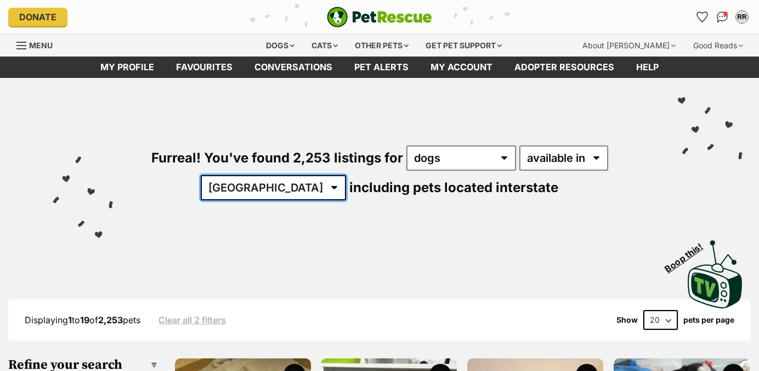
click at [276, 188] on select "[GEOGRAPHIC_DATA] [GEOGRAPHIC_DATA] [GEOGRAPHIC_DATA] [GEOGRAPHIC_DATA] [GEOGRA…" at bounding box center [273, 187] width 145 height 25
select select "VIC"
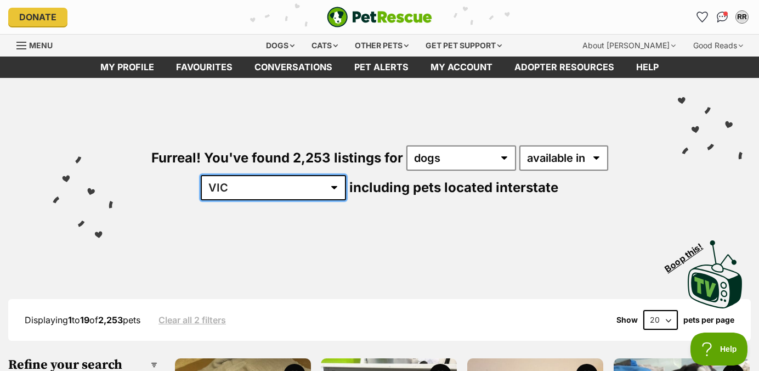
click at [235, 175] on select "Australia ACT NSW NT QLD SA TAS VIC WA" at bounding box center [273, 187] width 145 height 25
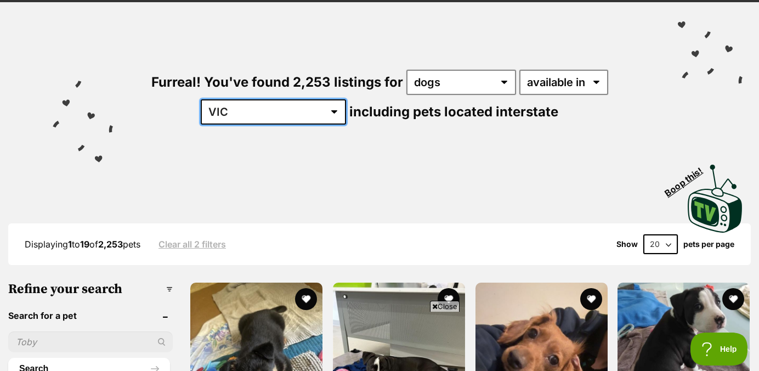
scroll to position [83, 0]
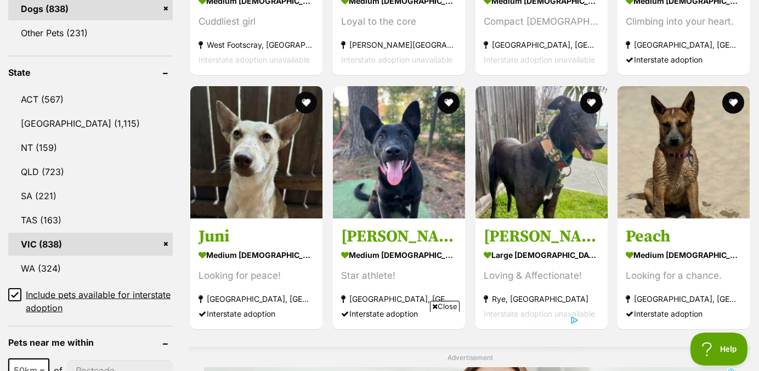
scroll to position [546, 0]
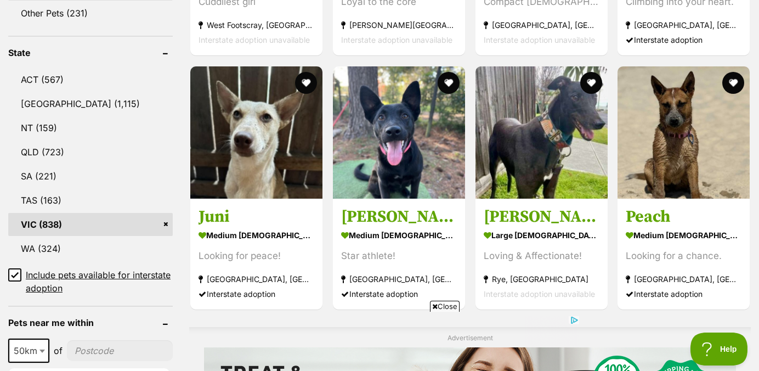
click at [14, 277] on icon at bounding box center [15, 275] width 7 height 5
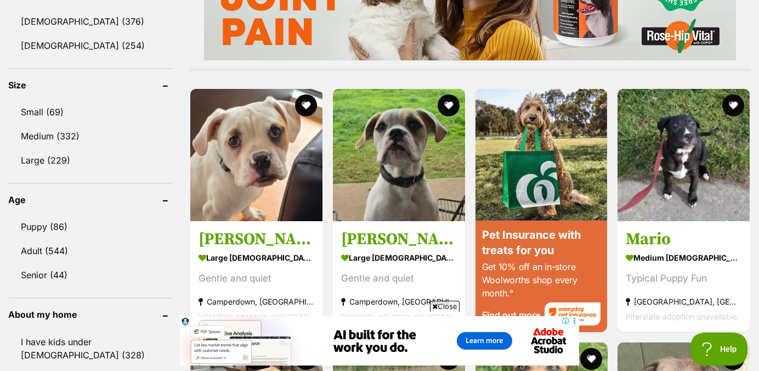
scroll to position [970, 0]
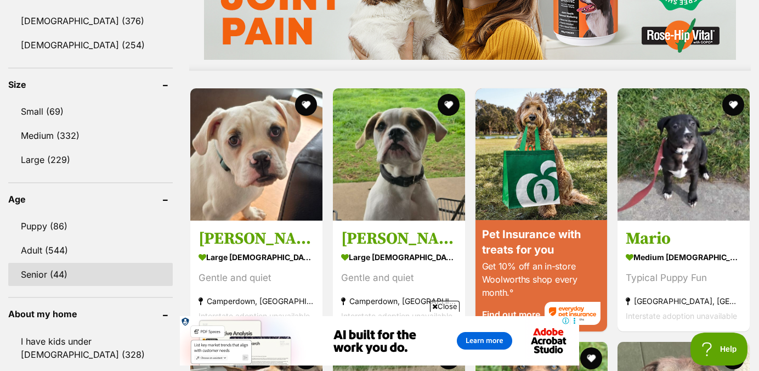
click at [38, 276] on link "Senior (44)" at bounding box center [90, 274] width 165 height 23
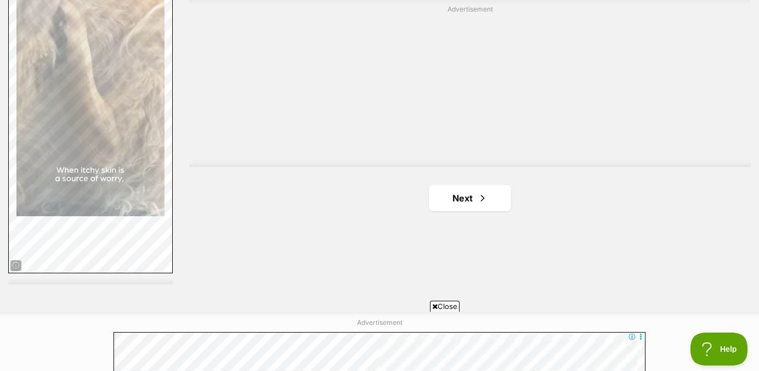
scroll to position [1939, 0]
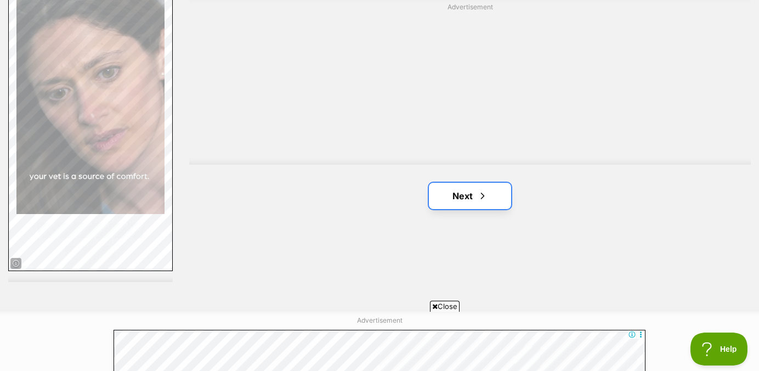
click at [467, 191] on link "Next" at bounding box center [470, 196] width 82 height 26
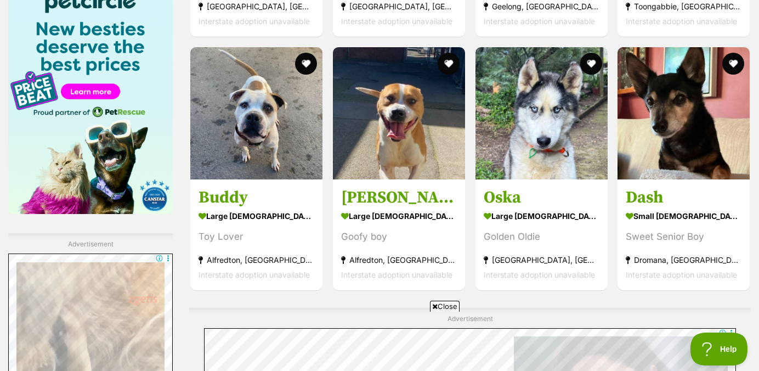
scroll to position [1629, 0]
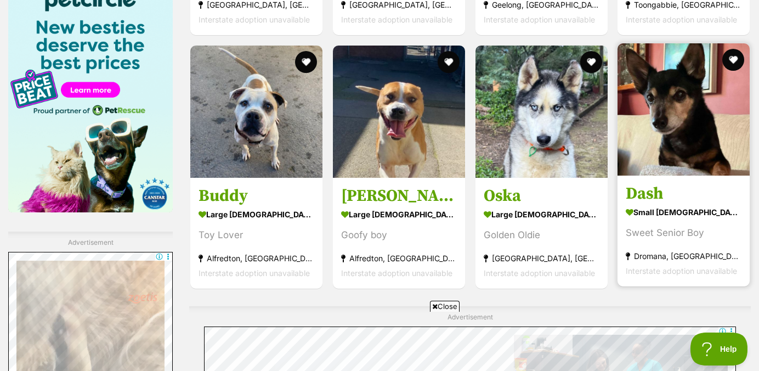
click at [668, 139] on img at bounding box center [684, 109] width 132 height 132
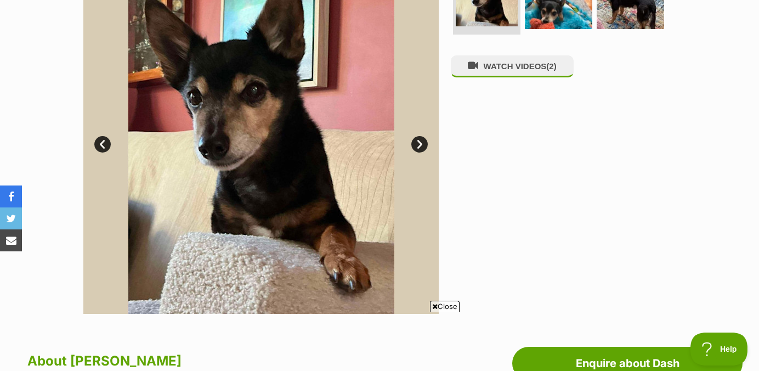
scroll to position [269, 0]
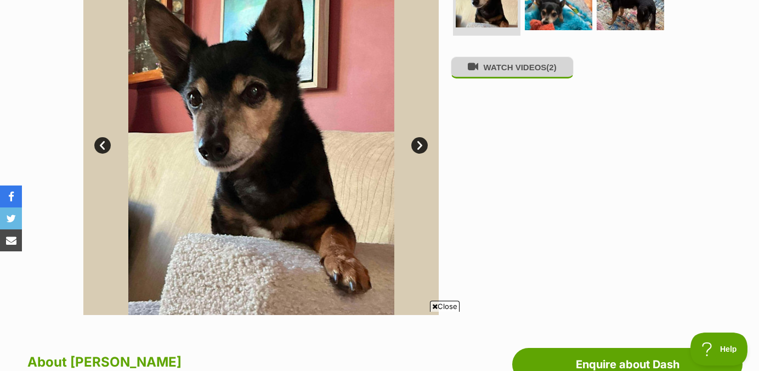
click at [499, 74] on button "WATCH VIDEOS (2)" at bounding box center [512, 67] width 123 height 21
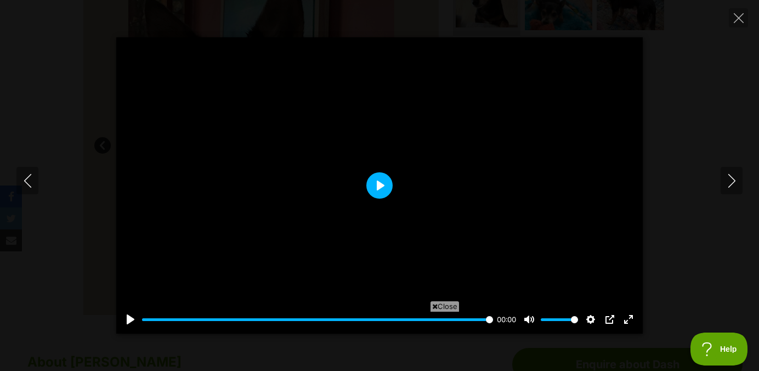
click at [378, 184] on button "Play" at bounding box center [379, 185] width 26 height 26
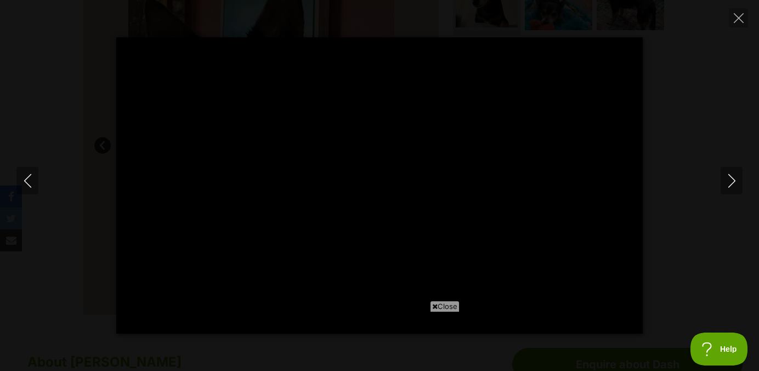
scroll to position [0, 0]
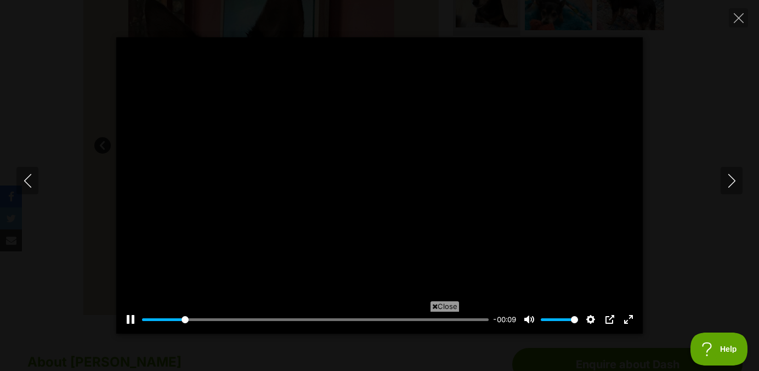
click at [357, 170] on div at bounding box center [379, 185] width 527 height 296
click at [506, 219] on div at bounding box center [379, 185] width 527 height 296
type input "100"
click at [442, 305] on span "Close" at bounding box center [445, 306] width 30 height 11
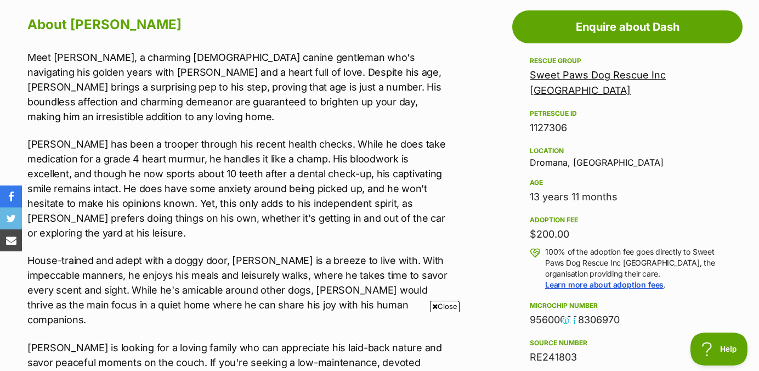
scroll to position [603, 0]
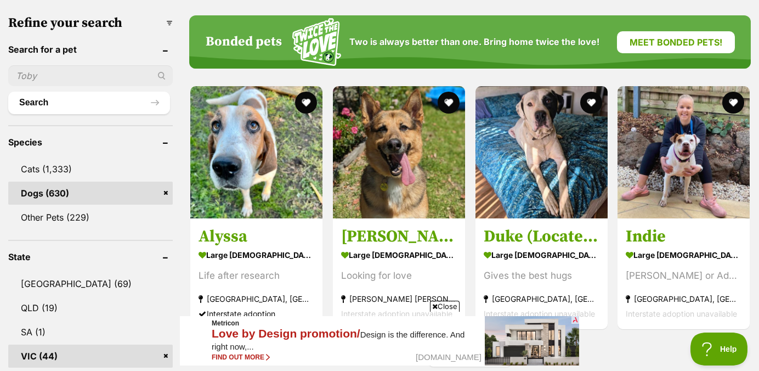
scroll to position [330, 0]
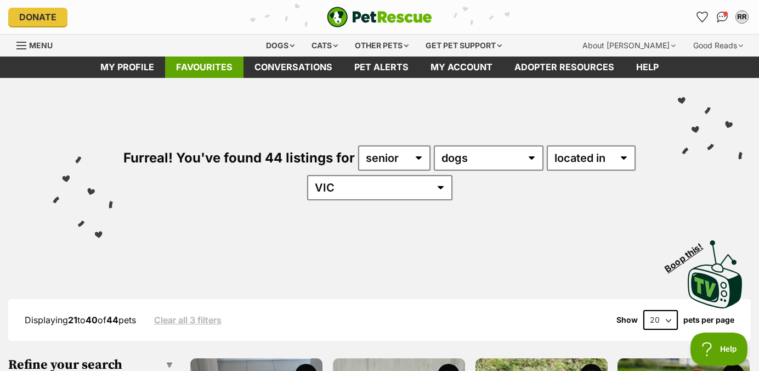
click at [211, 64] on link "Favourites" at bounding box center [204, 67] width 78 height 21
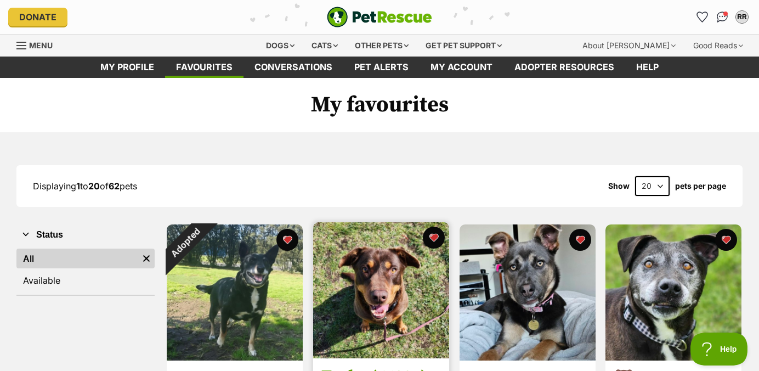
click at [396, 258] on img at bounding box center [381, 290] width 136 height 136
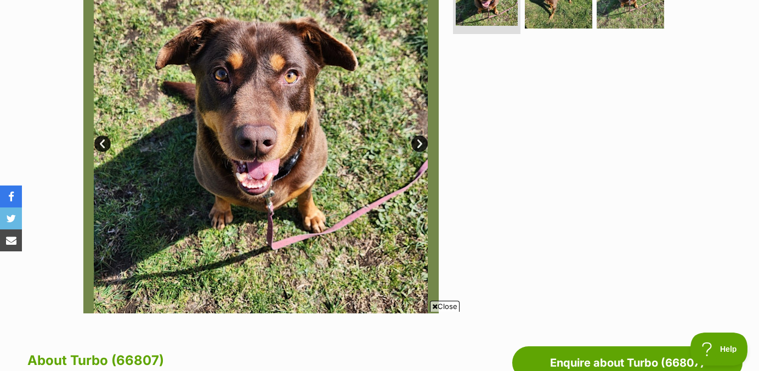
scroll to position [268, 0]
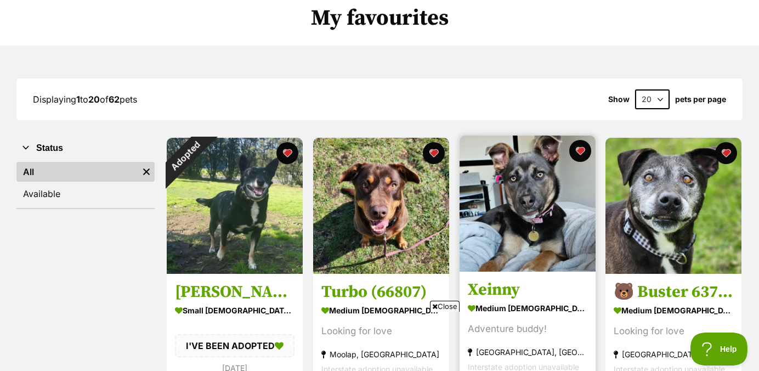
click at [504, 179] on img at bounding box center [528, 203] width 136 height 136
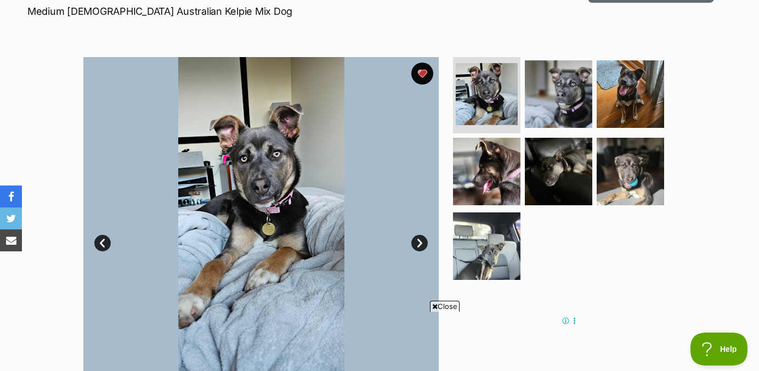
scroll to position [146, 0]
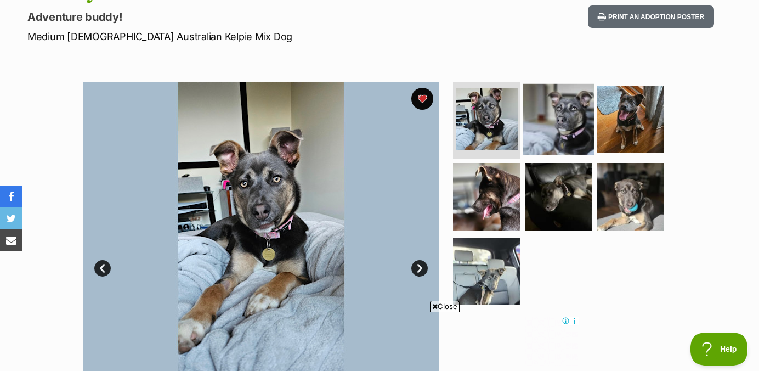
click at [545, 112] on img at bounding box center [558, 118] width 71 height 71
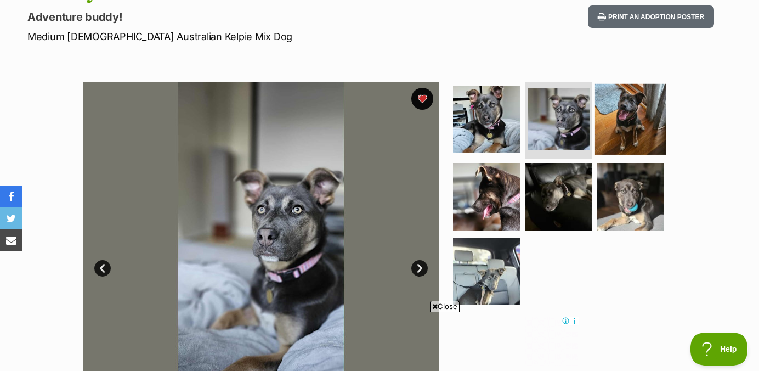
click at [612, 120] on img at bounding box center [630, 118] width 71 height 71
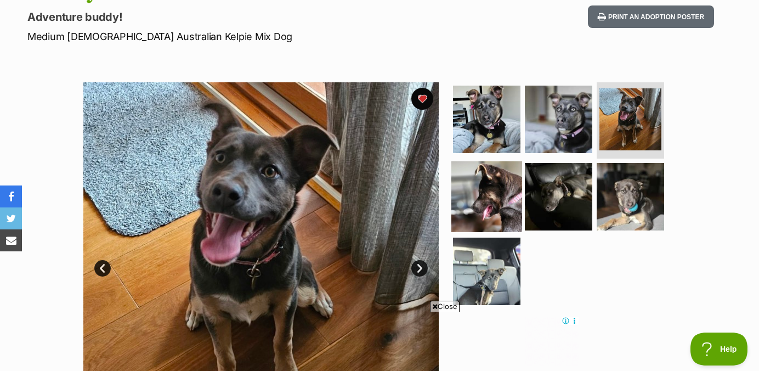
click at [487, 180] on img at bounding box center [486, 196] width 71 height 71
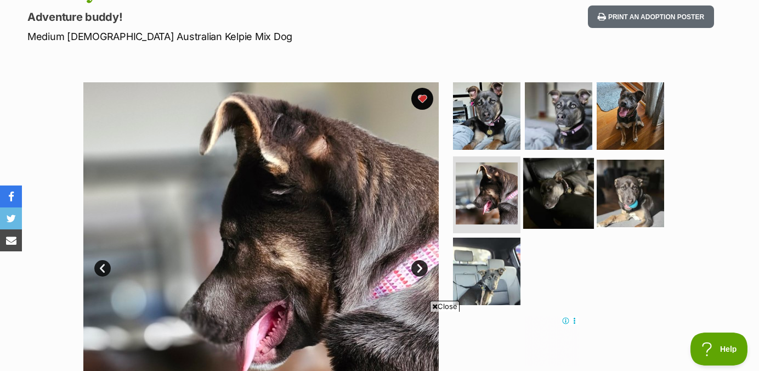
click at [545, 190] on img at bounding box center [558, 193] width 71 height 71
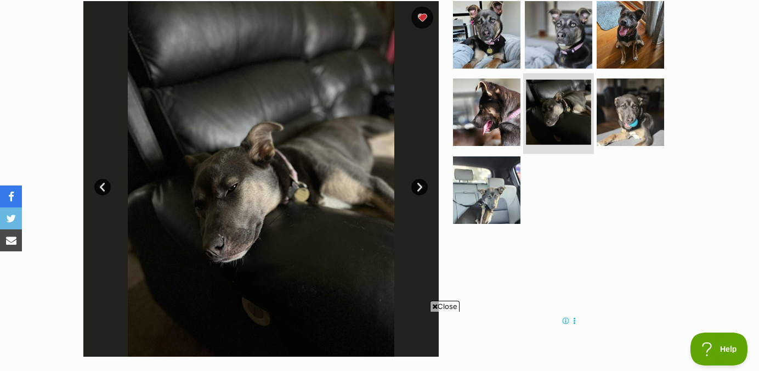
scroll to position [235, 0]
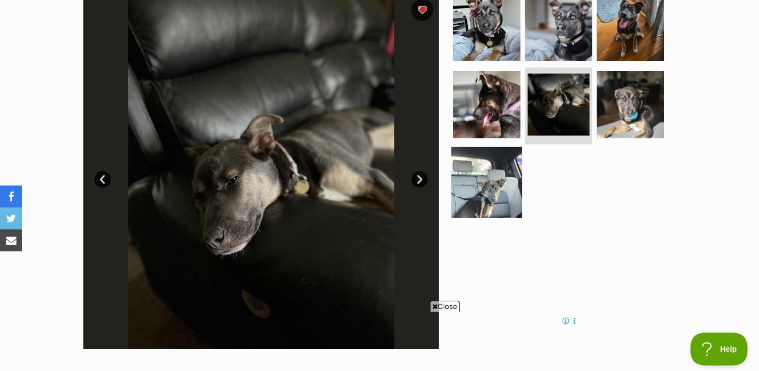
click at [479, 172] on img at bounding box center [486, 182] width 71 height 71
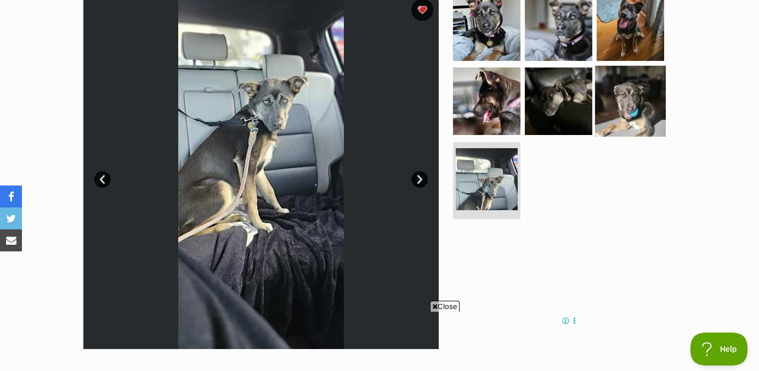
click at [614, 104] on img at bounding box center [630, 101] width 71 height 71
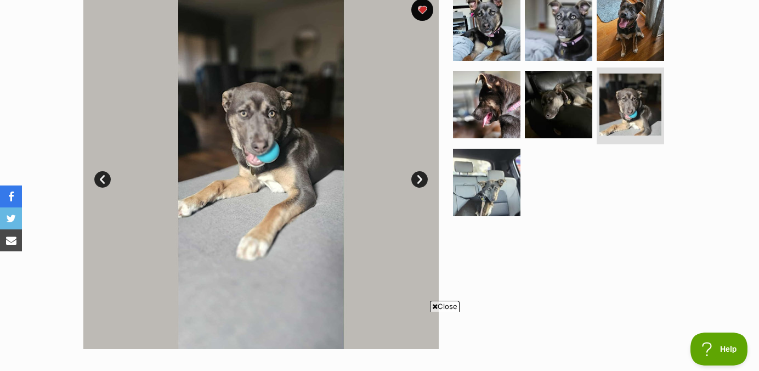
scroll to position [0, 0]
click at [495, 202] on img at bounding box center [486, 182] width 71 height 71
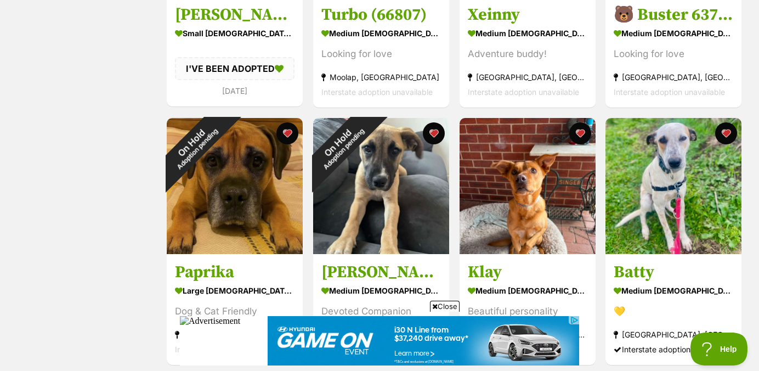
scroll to position [366, 0]
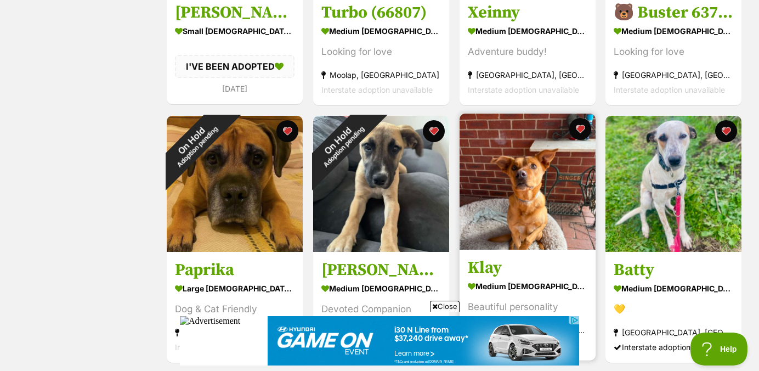
click at [492, 184] on img at bounding box center [528, 182] width 136 height 136
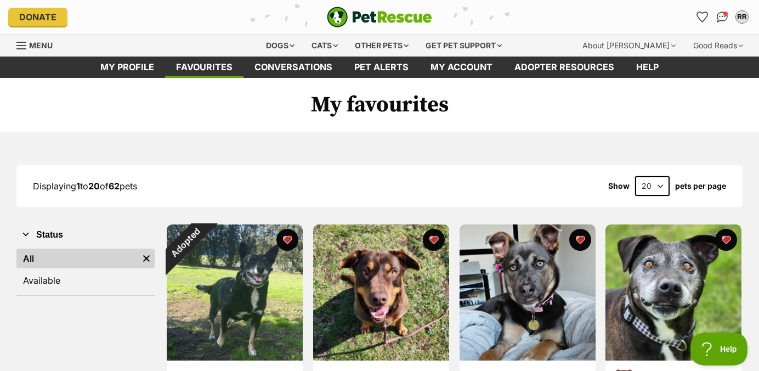
scroll to position [0, 0]
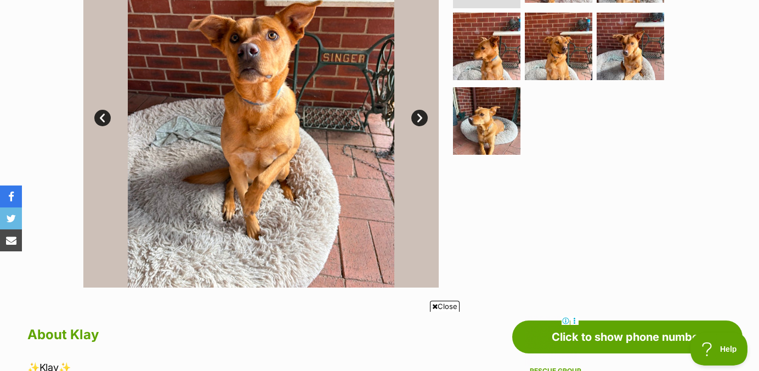
click at [329, 109] on img at bounding box center [260, 109] width 355 height 355
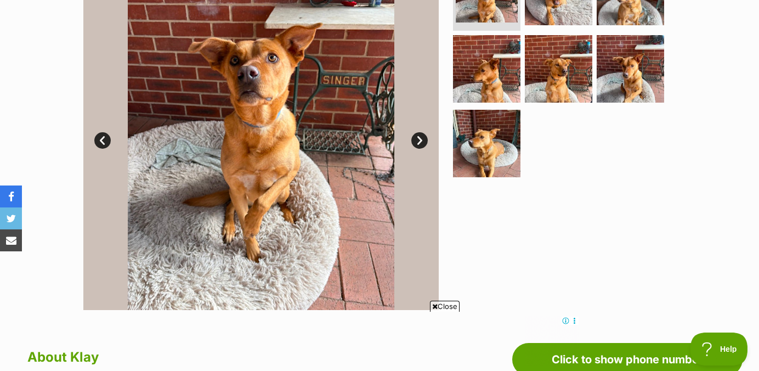
click at [415, 135] on link "Next" at bounding box center [419, 140] width 16 height 16
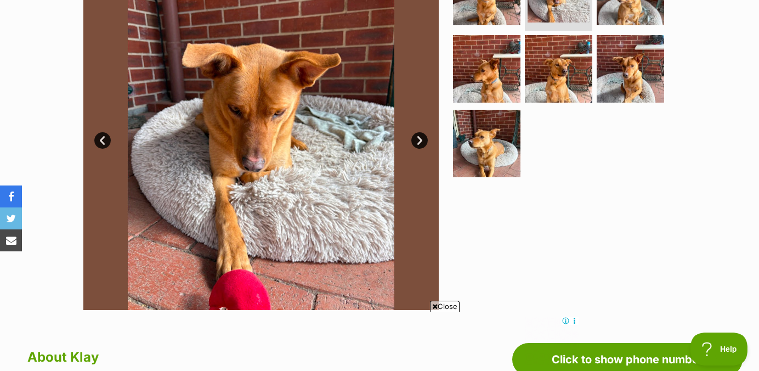
click at [415, 135] on link "Next" at bounding box center [419, 140] width 16 height 16
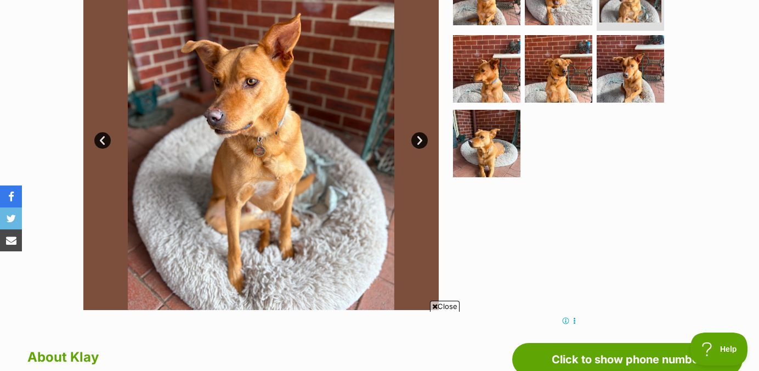
click at [97, 136] on link "Prev" at bounding box center [102, 140] width 16 height 16
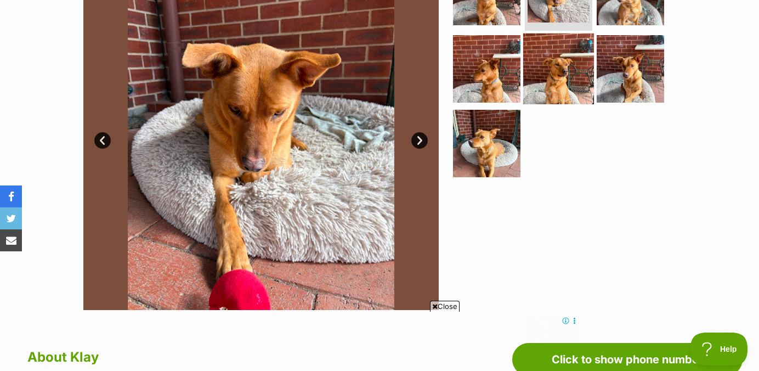
click at [562, 66] on img at bounding box center [558, 68] width 71 height 71
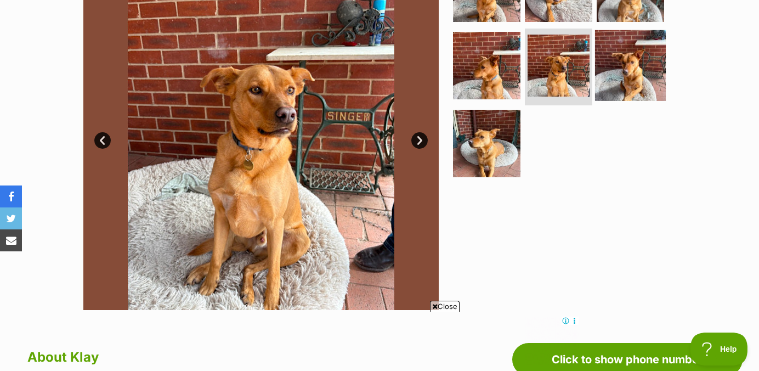
click at [608, 73] on img at bounding box center [630, 65] width 71 height 71
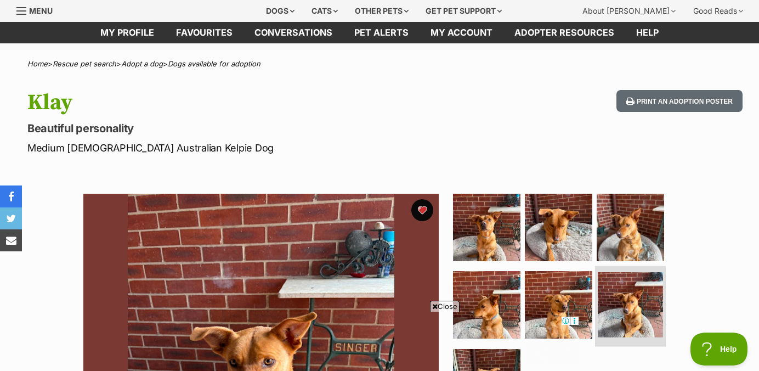
scroll to position [10, 0]
